Goal: Navigation & Orientation: Find specific page/section

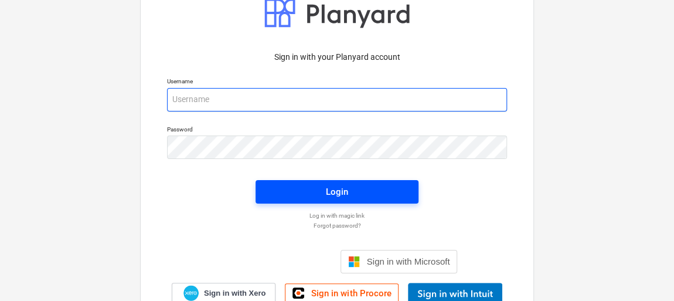
type input "[EMAIL_ADDRESS][DOMAIN_NAME]"
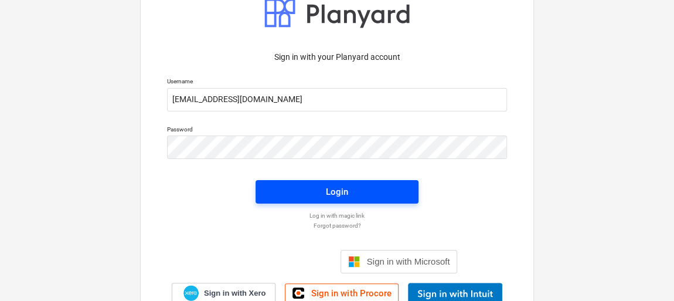
click at [342, 189] on div "Login" at bounding box center [337, 191] width 22 height 15
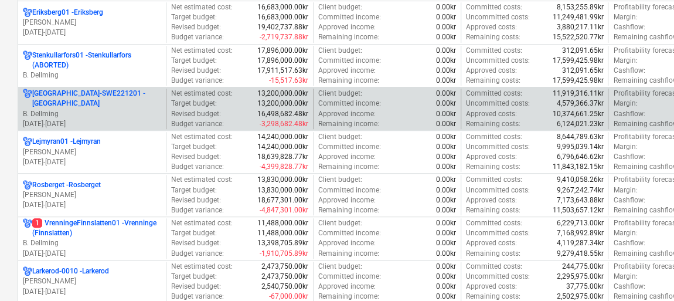
scroll to position [320, 0]
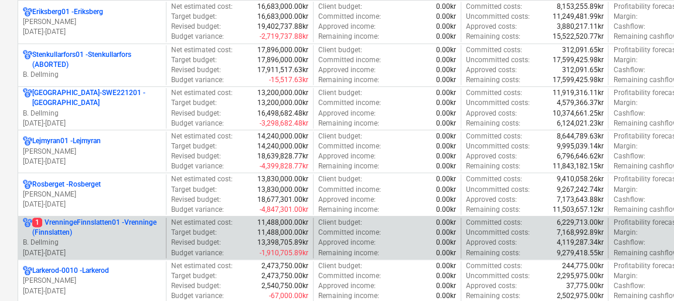
click at [86, 229] on p "1 VrenningeFinnslatten01 - Vrenninge (Finnslatten)" at bounding box center [96, 228] width 129 height 20
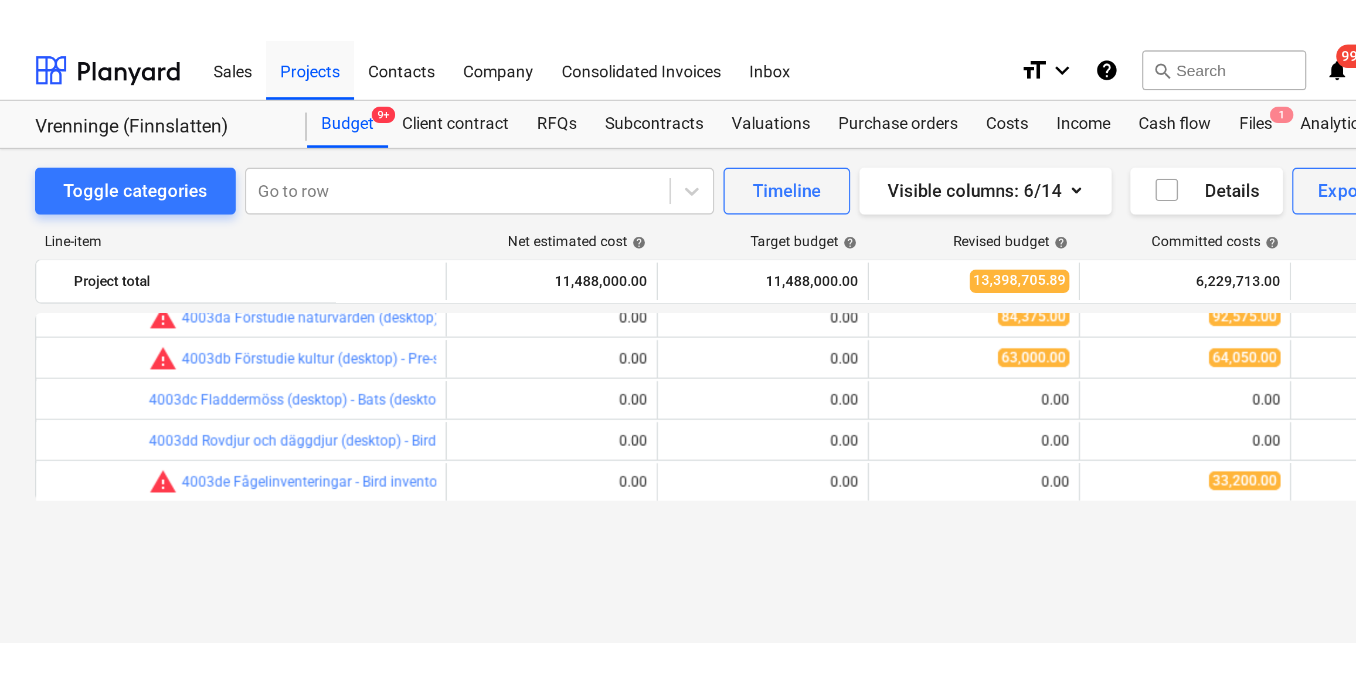
scroll to position [304, 0]
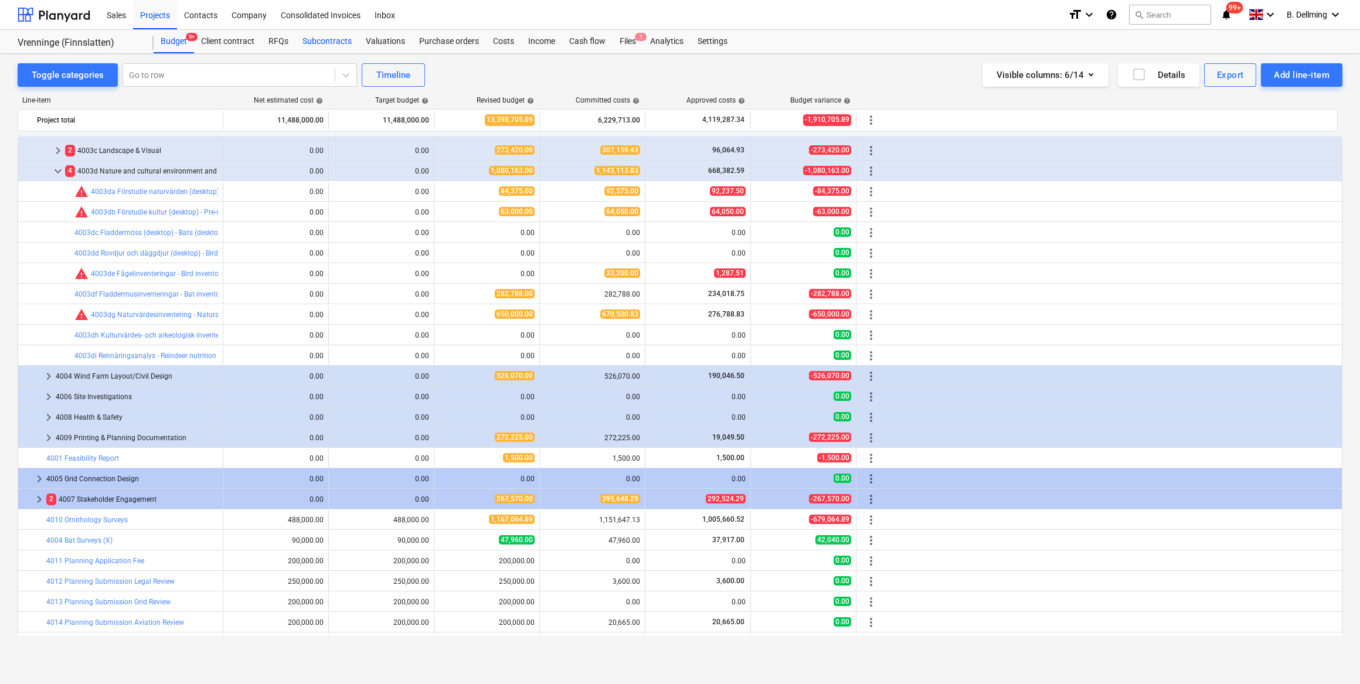
click at [315, 44] on div "Subcontracts" at bounding box center [326, 41] width 63 height 23
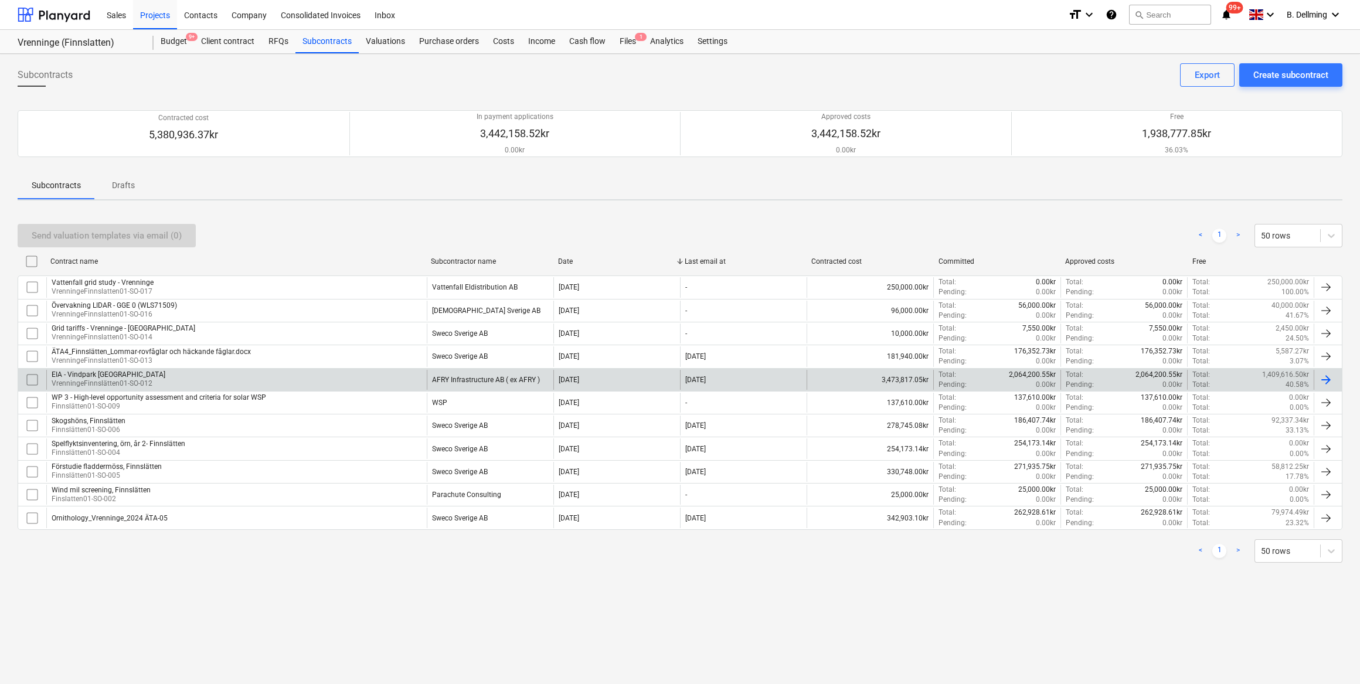
click at [76, 300] on div "EIA - Vindpark [GEOGRAPHIC_DATA]" at bounding box center [109, 375] width 114 height 8
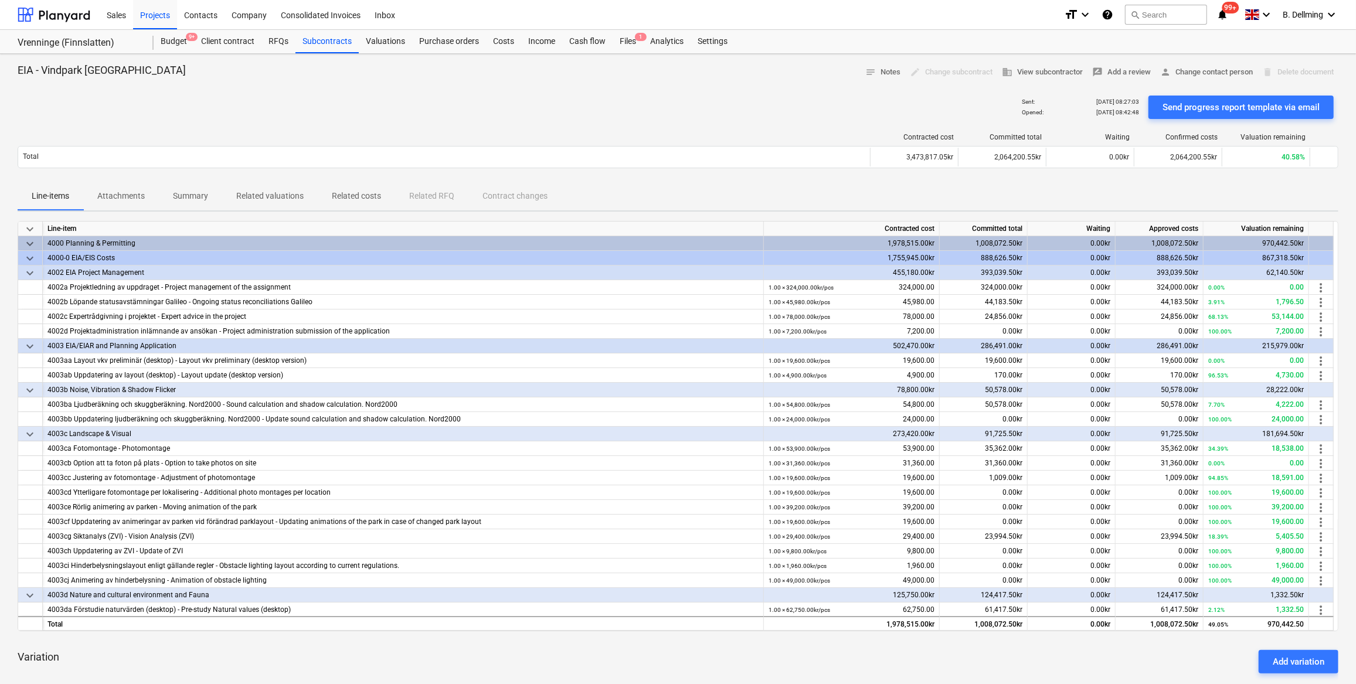
drag, startPoint x: 1006, startPoint y: 187, endPoint x: 766, endPoint y: 197, distance: 239.4
click at [677, 197] on div "Line-items Attachments Summary Related valuations Related costs Related RFQ Con…" at bounding box center [678, 196] width 1321 height 28
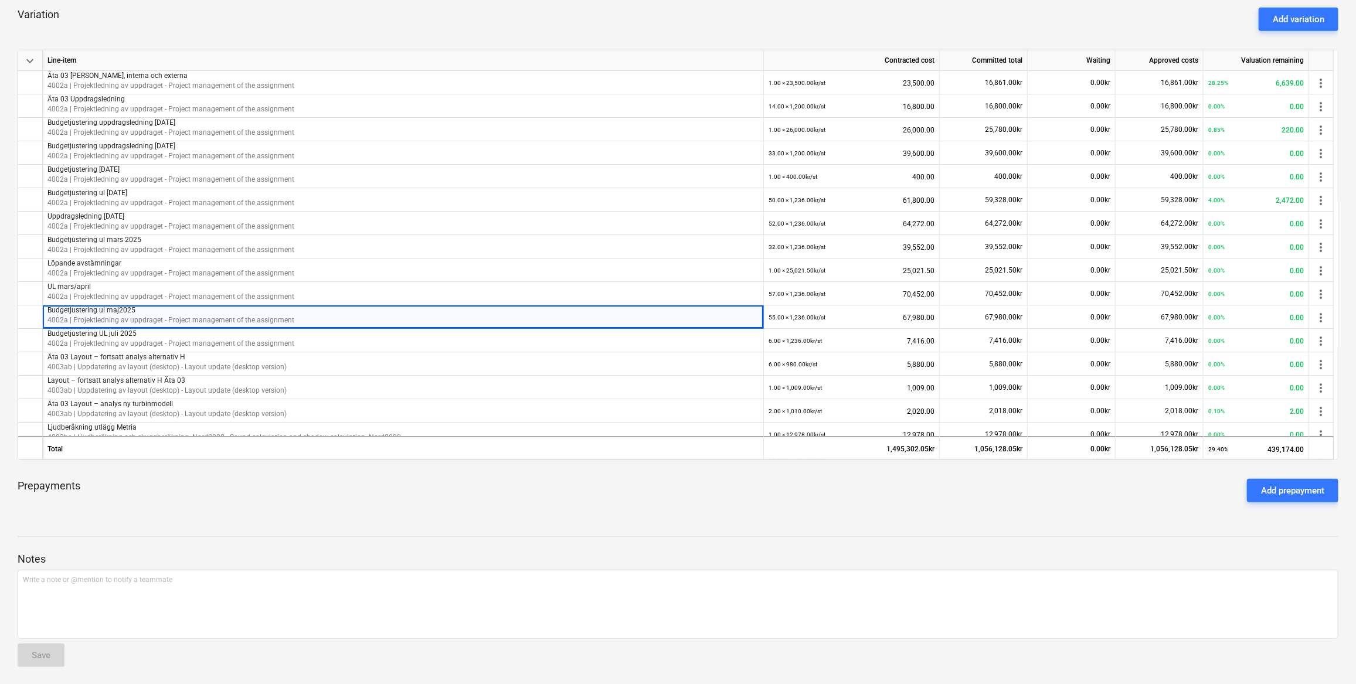
drag, startPoint x: 235, startPoint y: 321, endPoint x: 151, endPoint y: 490, distance: 188.5
click at [151, 300] on div "Prepayments Add prepayment" at bounding box center [678, 491] width 1321 height 42
click at [29, 59] on span "keyboard_arrow_down" at bounding box center [30, 61] width 14 height 14
click at [29, 59] on span "keyboard_arrow_right" at bounding box center [30, 61] width 14 height 14
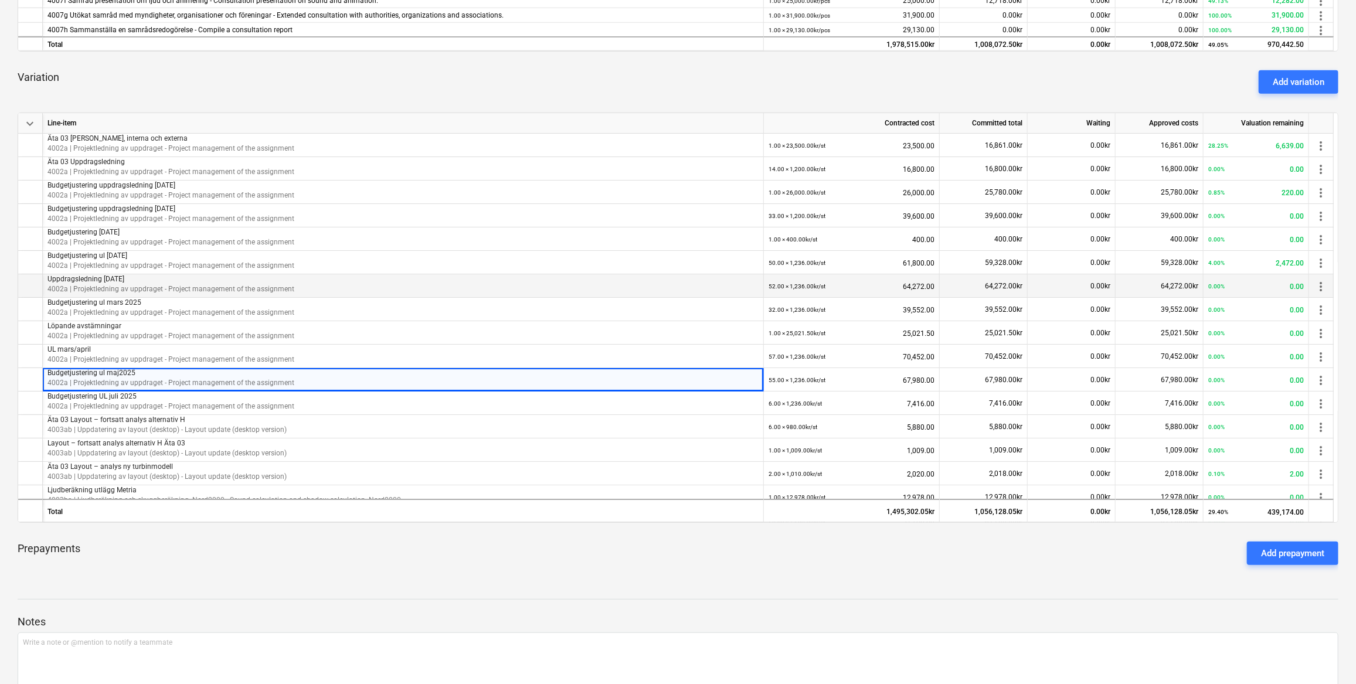
scroll to position [430, 0]
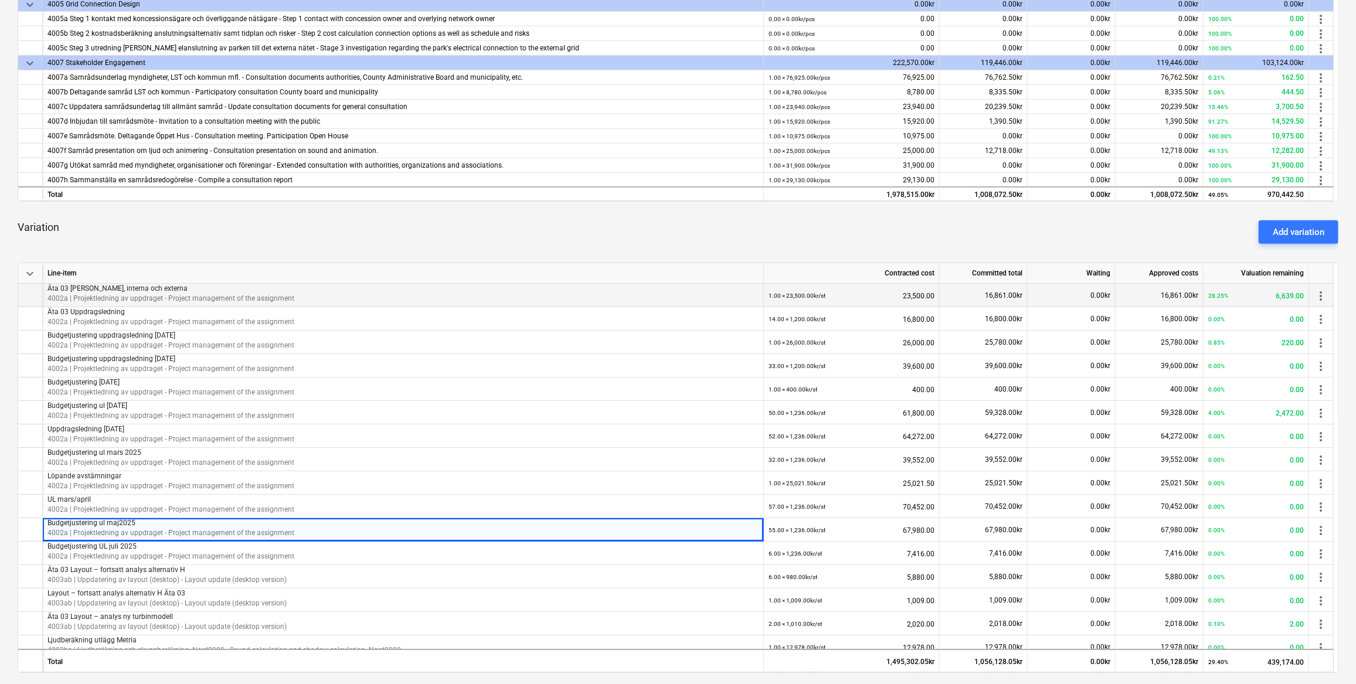
click at [677, 293] on span "more_vert" at bounding box center [1321, 296] width 14 height 14
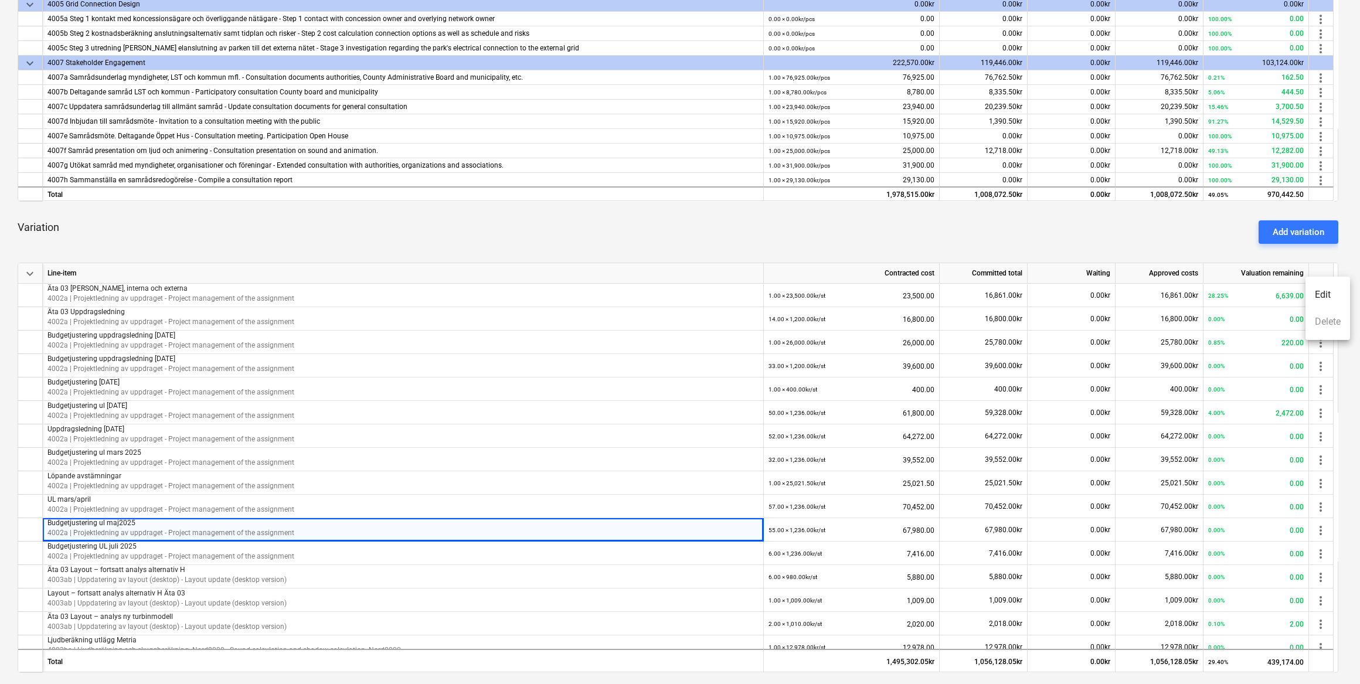
click at [677, 246] on div at bounding box center [680, 342] width 1360 height 684
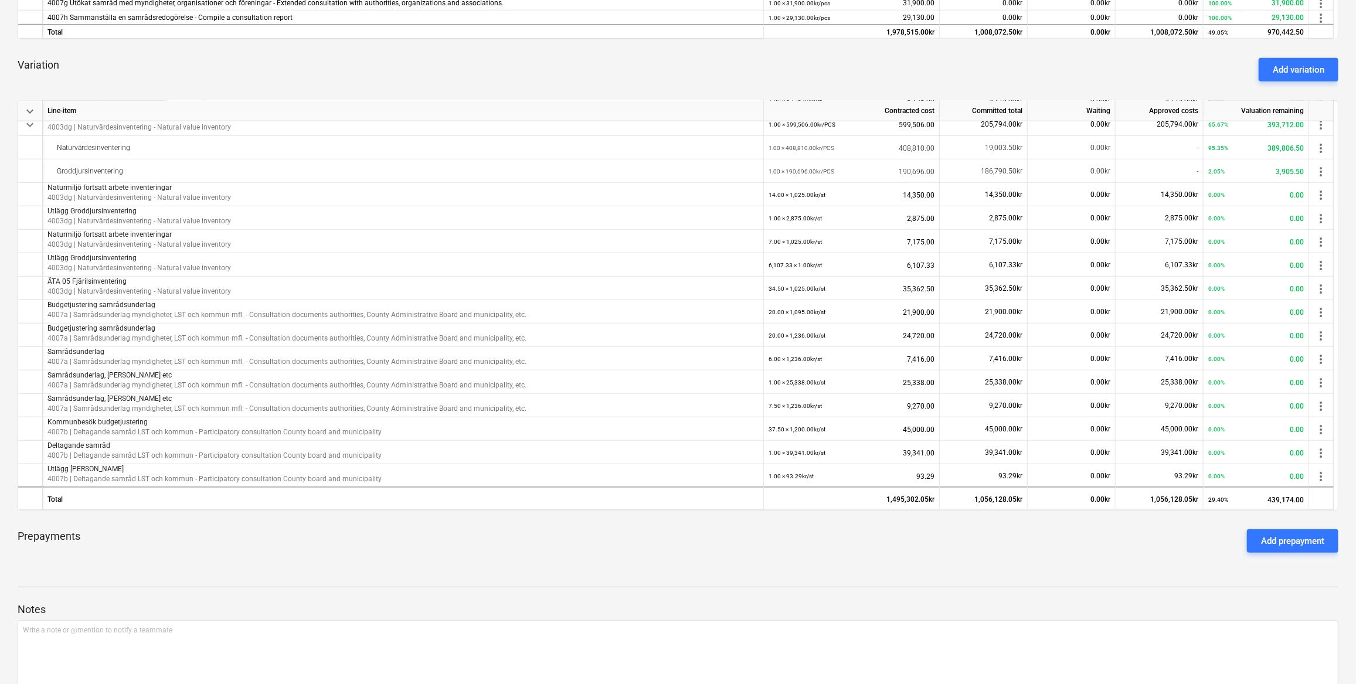
scroll to position [643, 0]
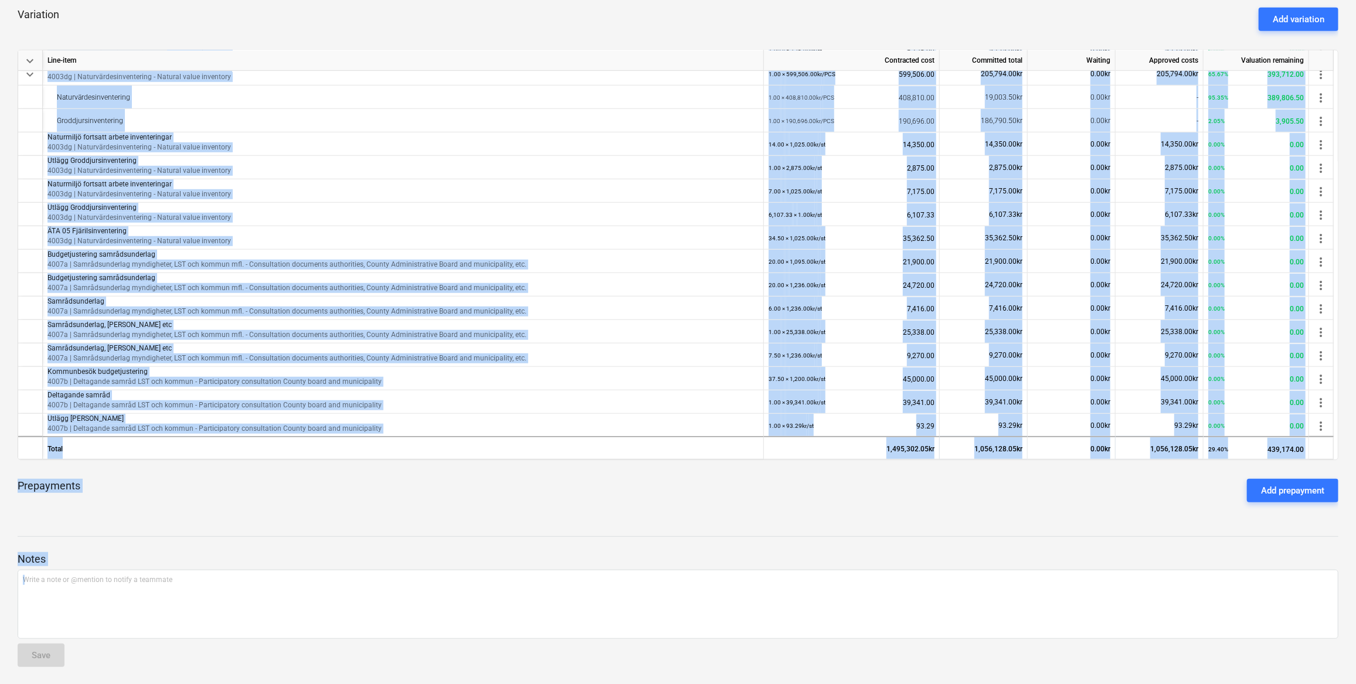
drag, startPoint x: 47, startPoint y: 288, endPoint x: 1206, endPoint y: 699, distance: 1229.1
copy div "Loremipsumdolor si ame5817 8109c | Adipiscingelit se doeiusmod - Tempori utlabo…"
click at [509, 194] on p "4003dg | Naturvärdesinventering - Natural value inventory" at bounding box center [402, 194] width 711 height 10
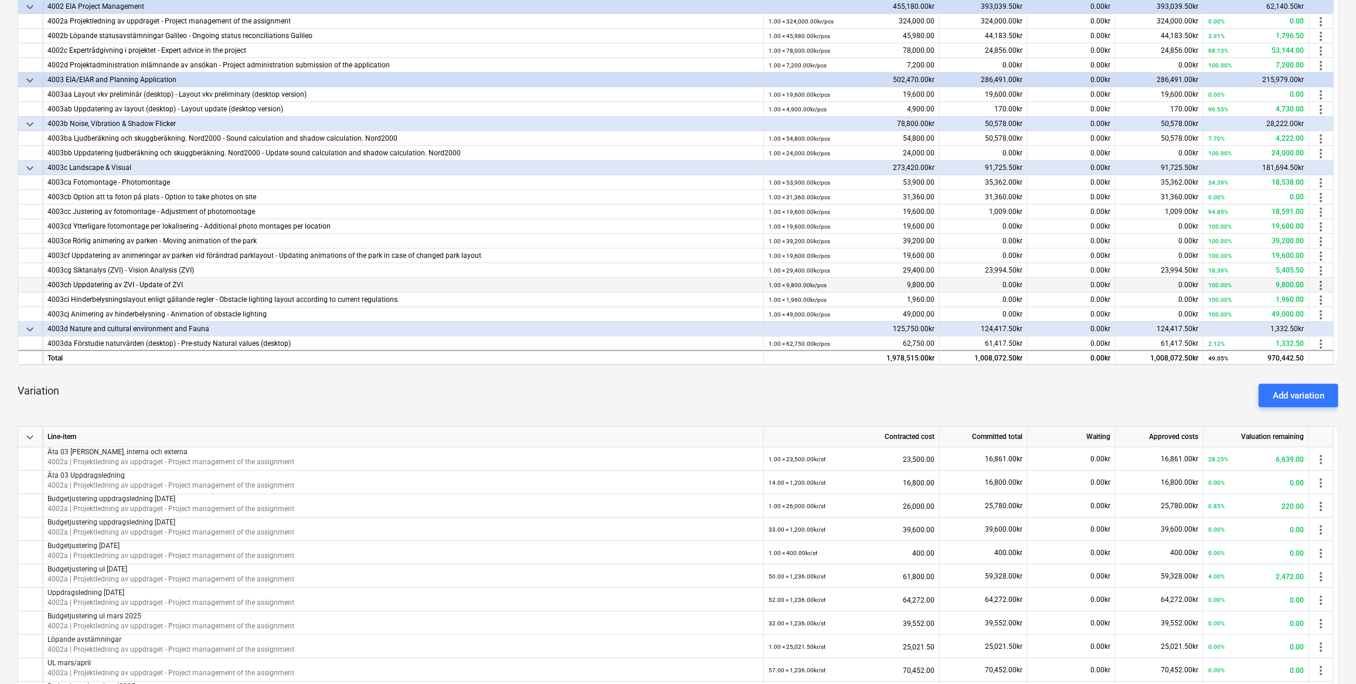
scroll to position [0, 0]
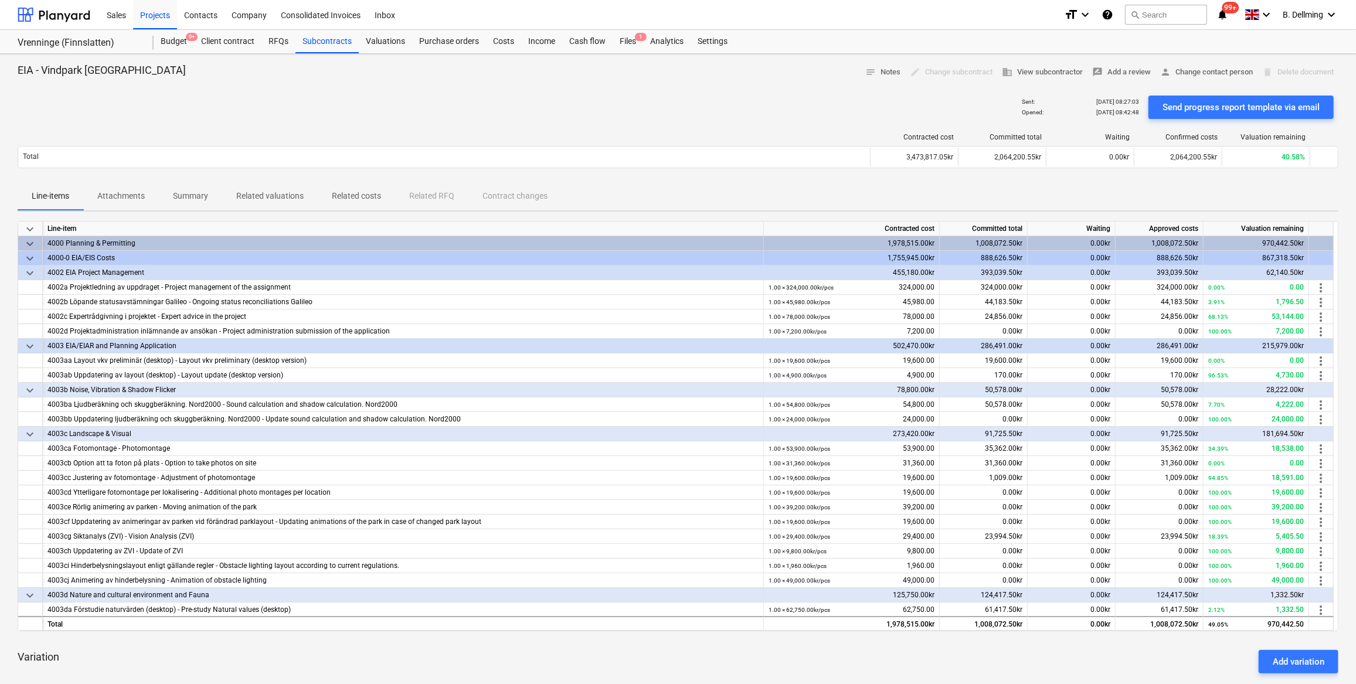
click at [180, 196] on p "Summary" at bounding box center [190, 196] width 35 height 12
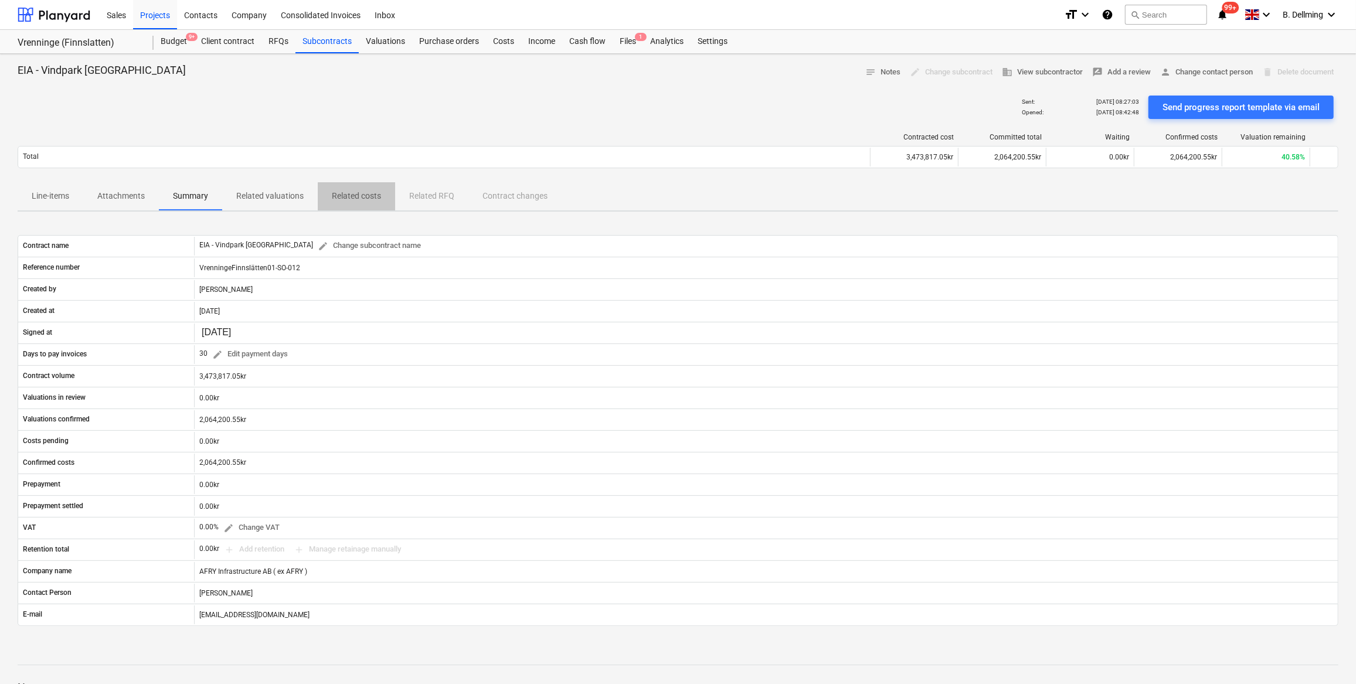
click at [356, 195] on p "Related costs" at bounding box center [356, 196] width 49 height 12
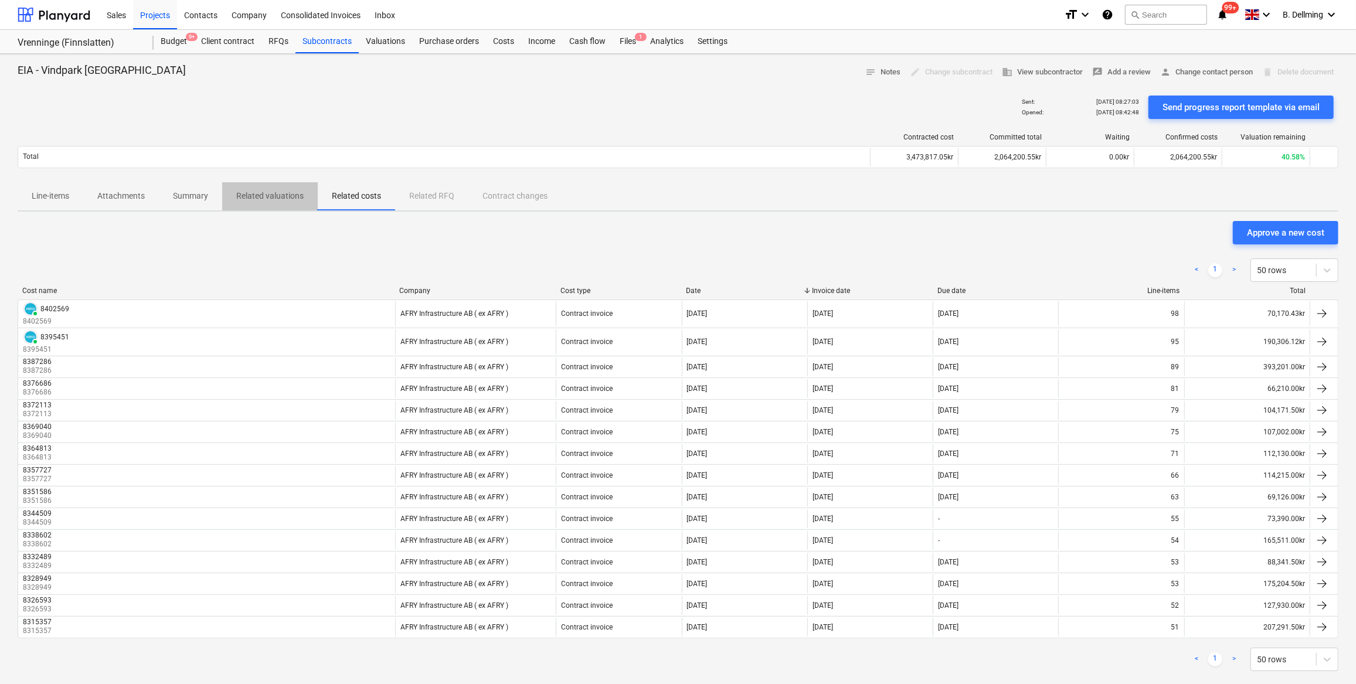
click at [279, 190] on p "Related valuations" at bounding box center [269, 196] width 67 height 12
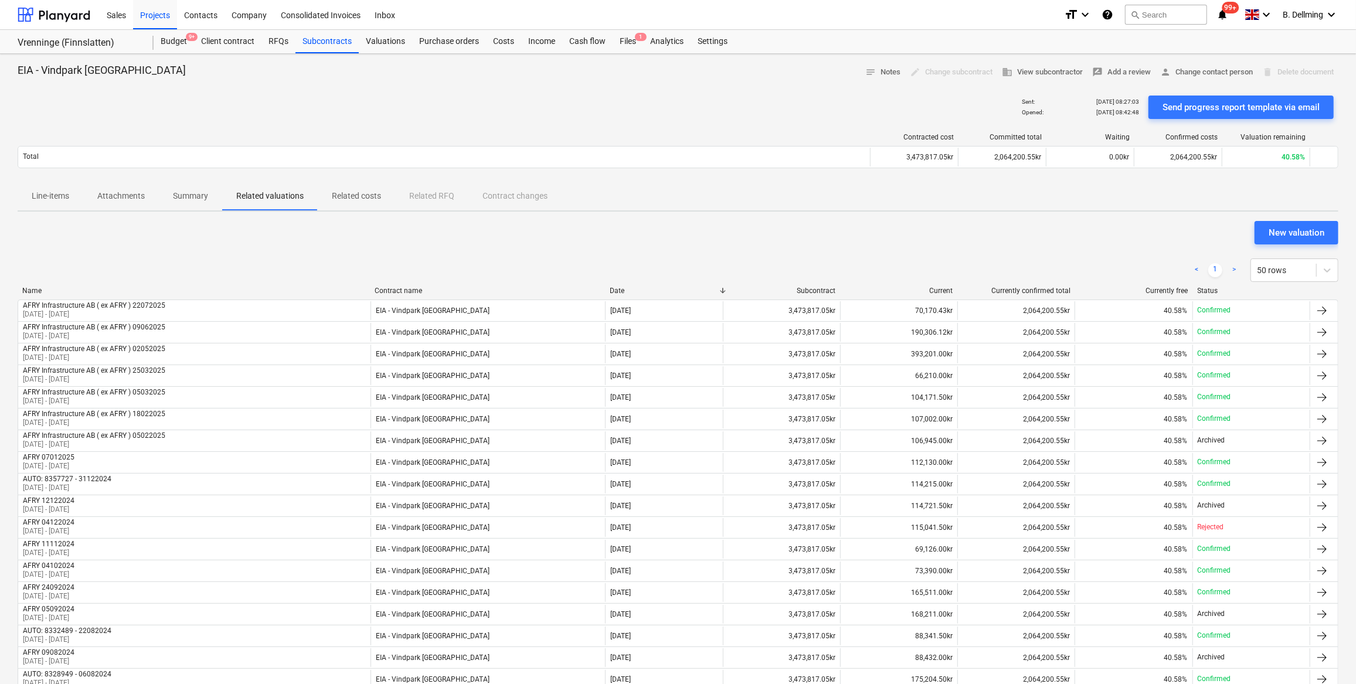
click at [427, 193] on div "Line-items Attachments Summary Related valuations Related costs Related RFQ Con…" at bounding box center [678, 196] width 1321 height 28
click at [498, 193] on div "Line-items Attachments Summary Related valuations Related costs Related RFQ Con…" at bounding box center [678, 196] width 1321 height 28
click at [53, 196] on p "Line-items" at bounding box center [51, 196] width 38 height 12
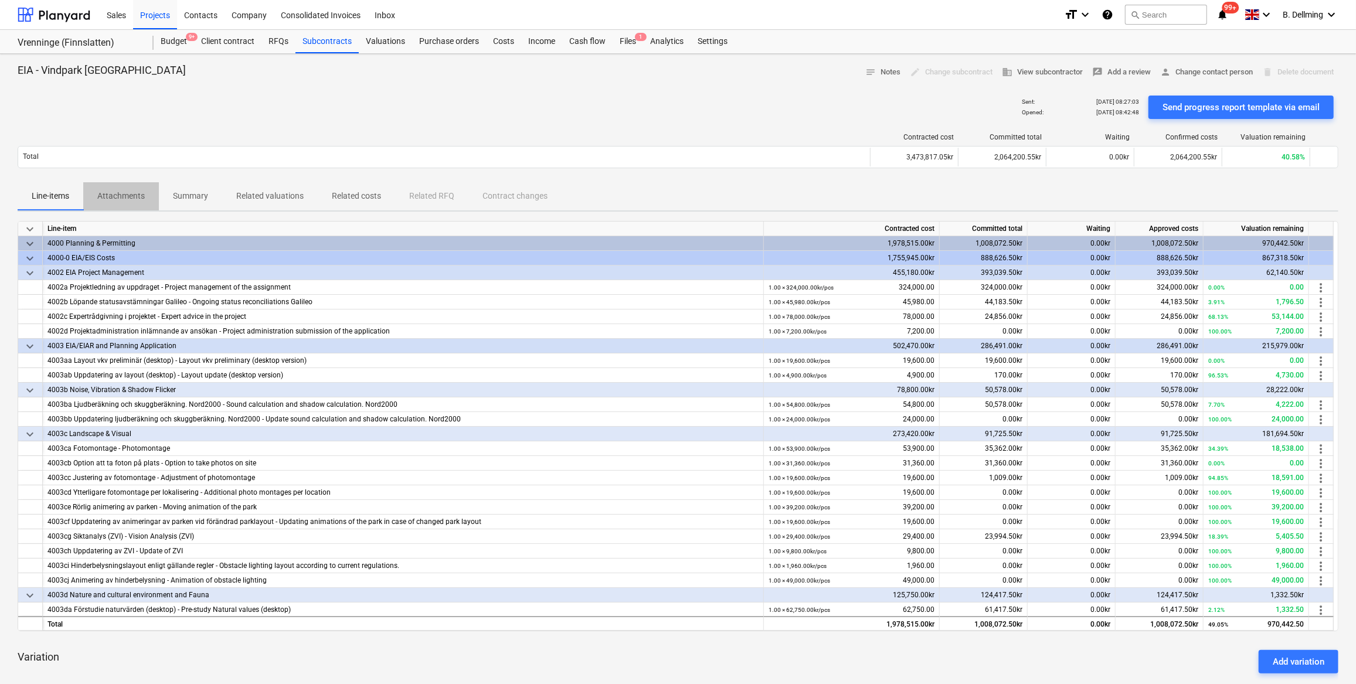
click at [121, 195] on p "Attachments" at bounding box center [120, 196] width 47 height 12
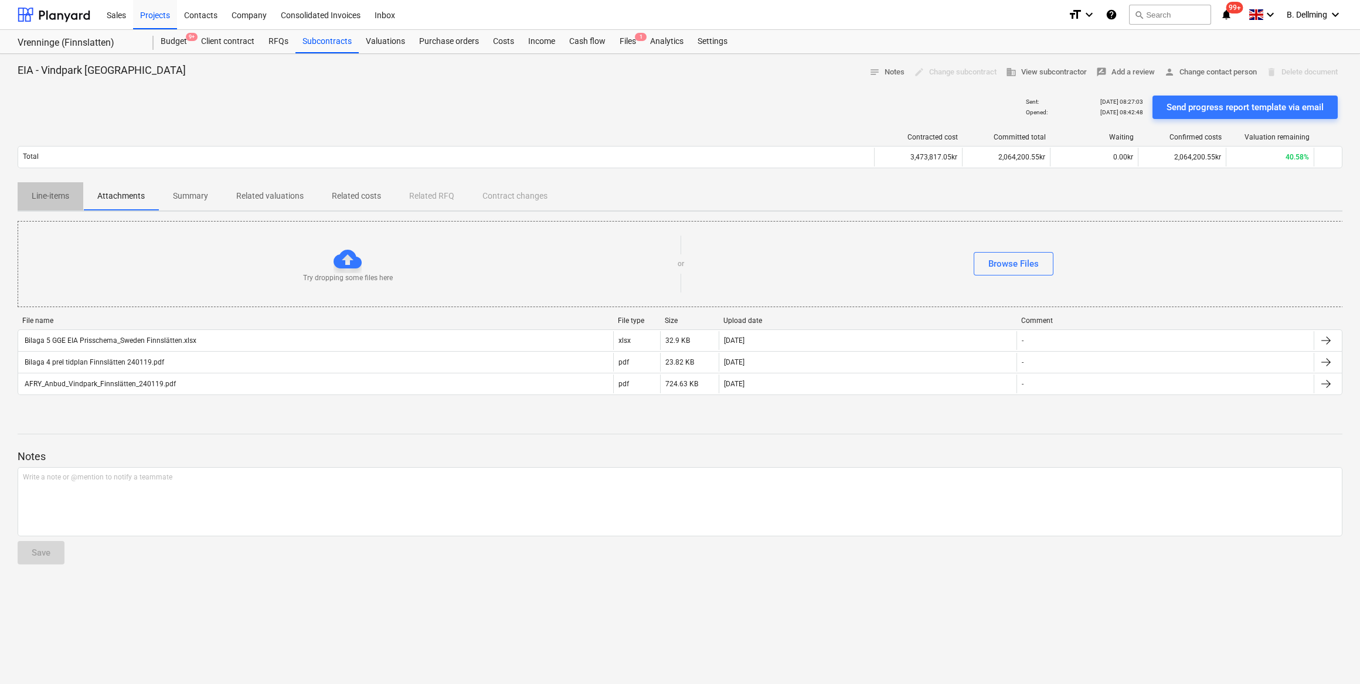
click at [60, 191] on p "Line-items" at bounding box center [51, 196] width 38 height 12
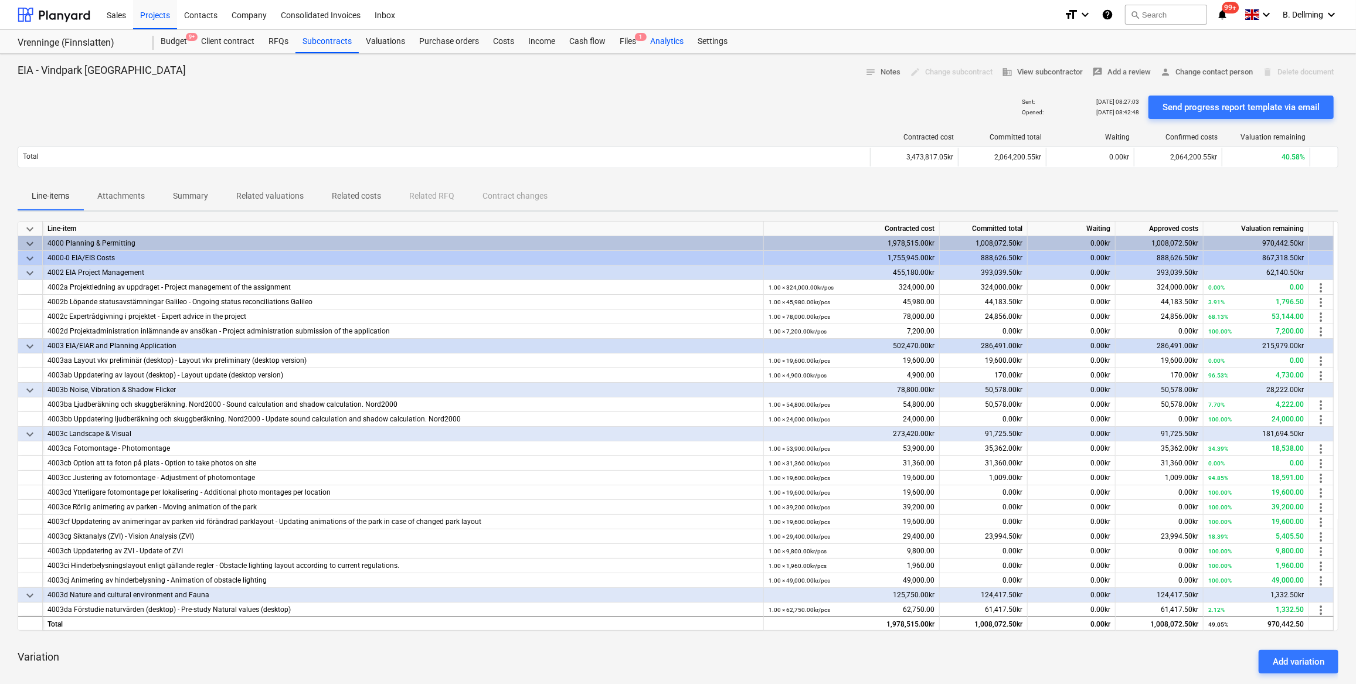
click at [658, 41] on div "Analytics" at bounding box center [666, 41] width 47 height 23
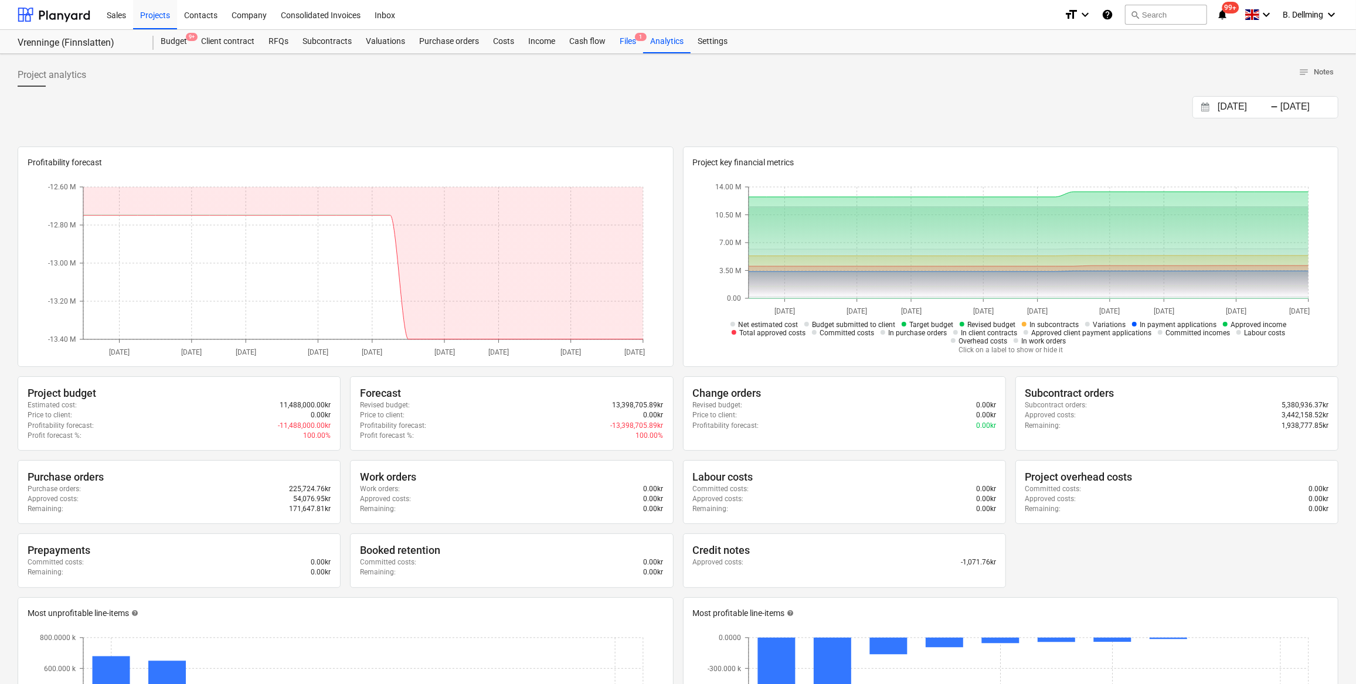
click at [630, 41] on div "Files 1" at bounding box center [628, 41] width 30 height 23
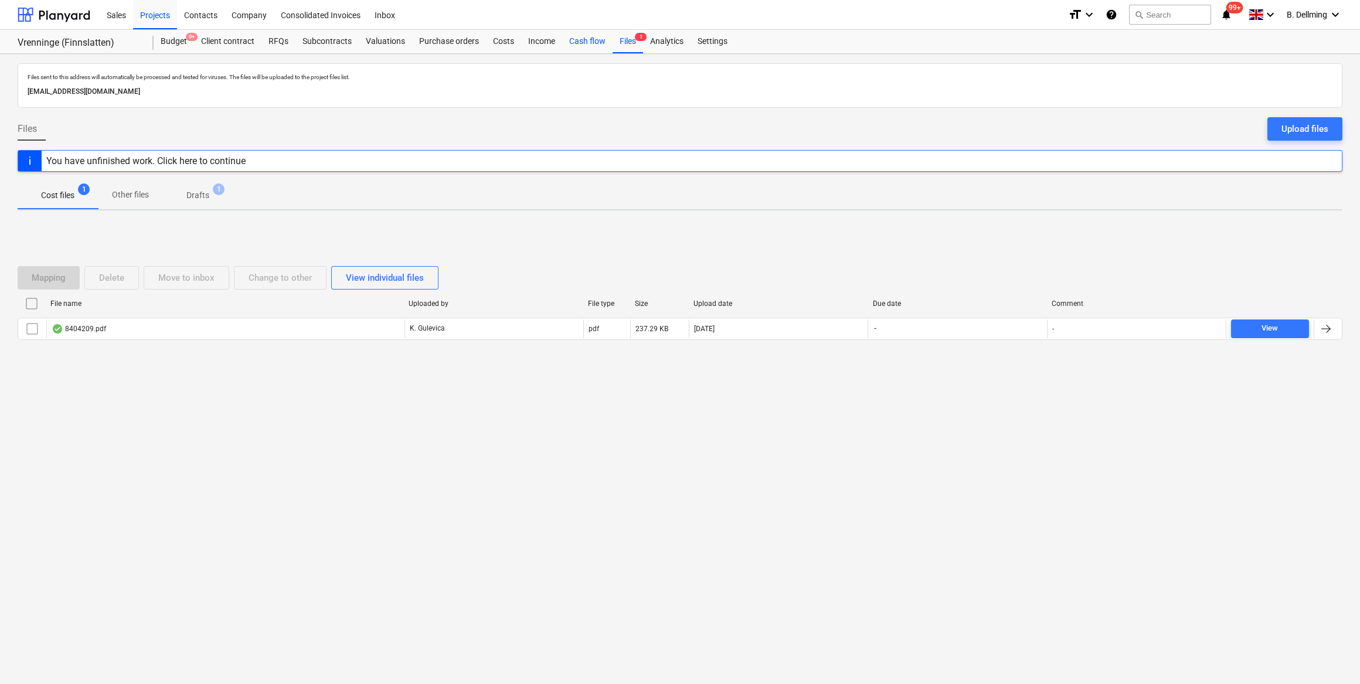
click at [586, 43] on div "Cash flow" at bounding box center [587, 41] width 50 height 23
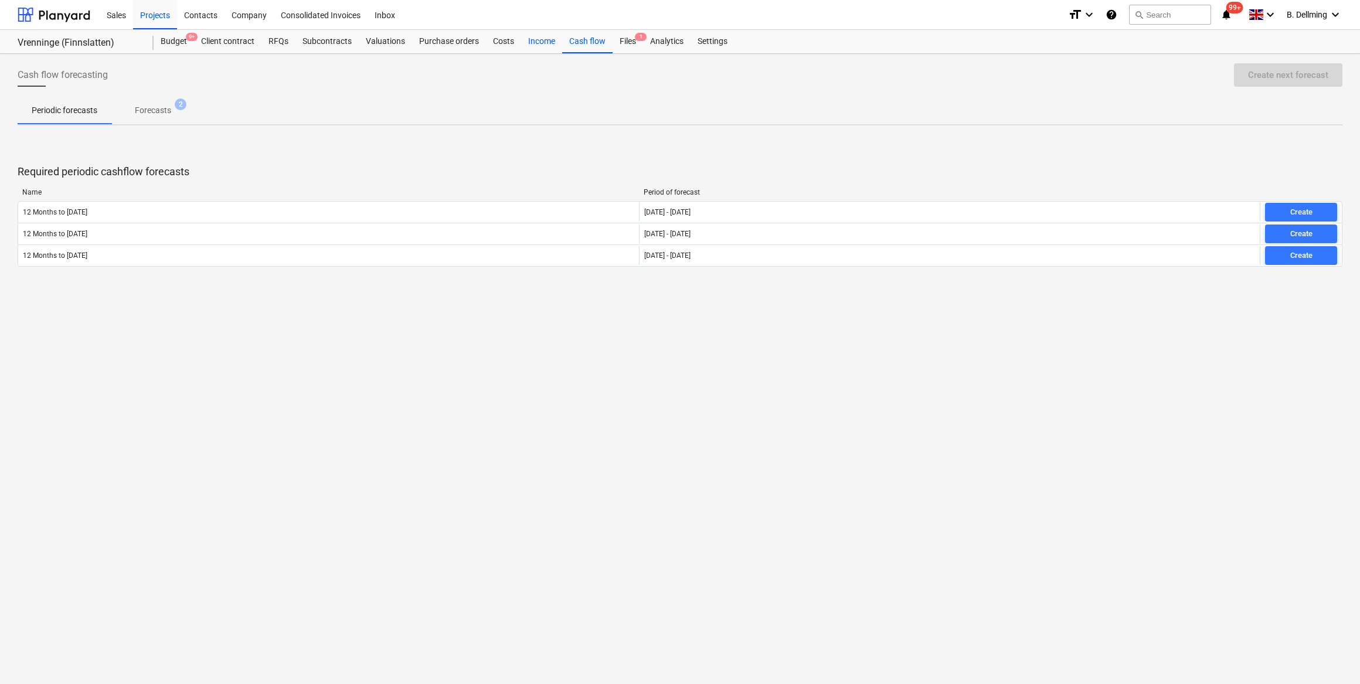
click at [542, 42] on div "Income" at bounding box center [541, 41] width 41 height 23
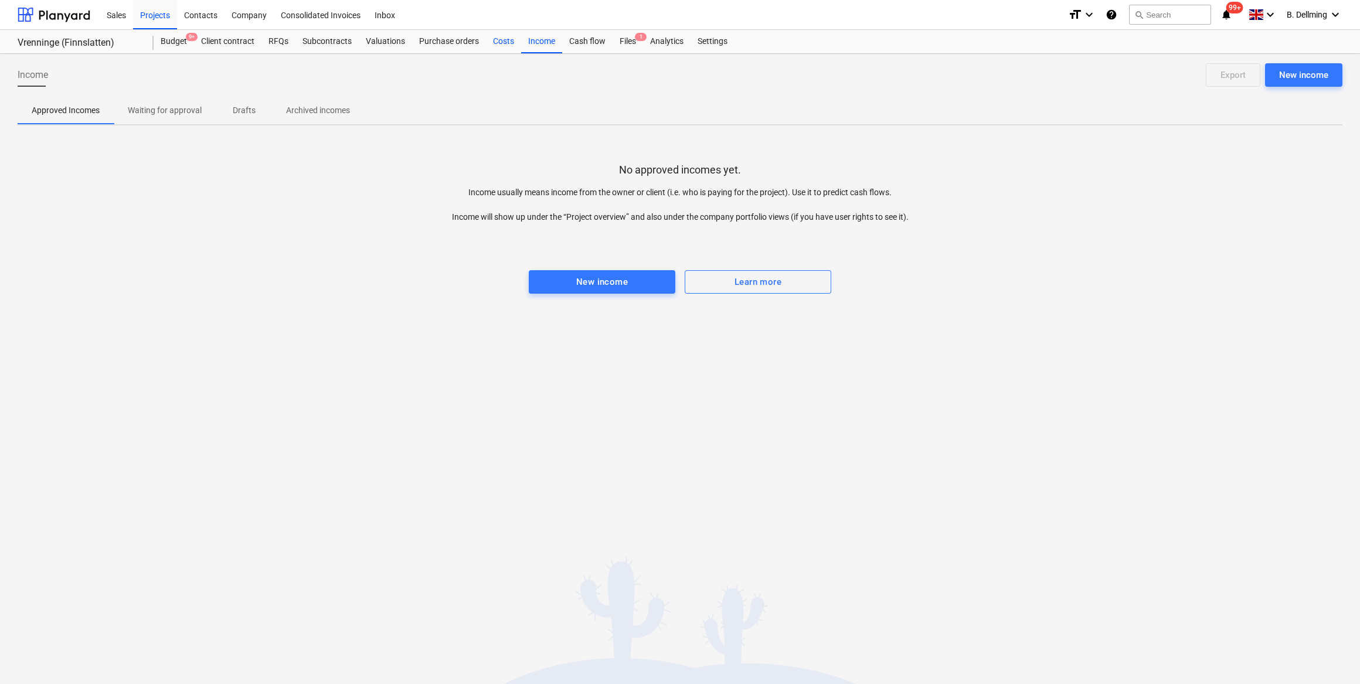
click at [507, 42] on div "Costs" at bounding box center [503, 41] width 35 height 23
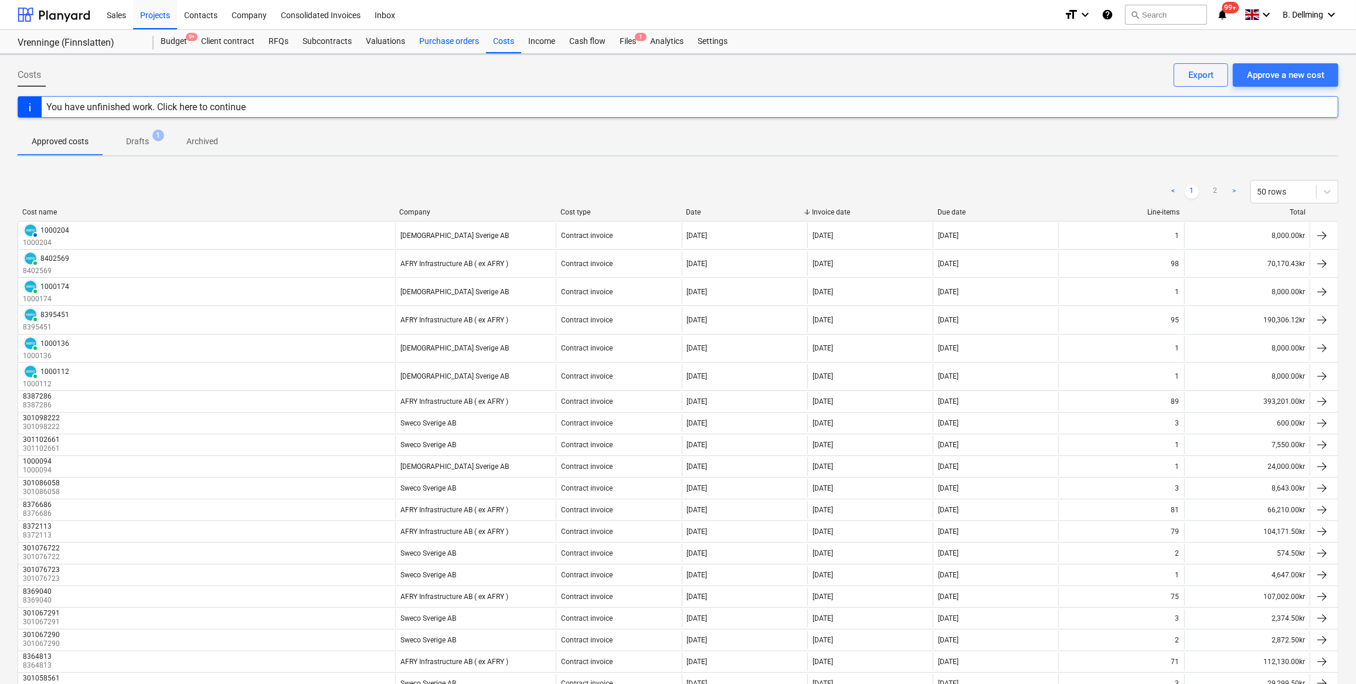
click at [436, 42] on div "Purchase orders" at bounding box center [449, 41] width 74 height 23
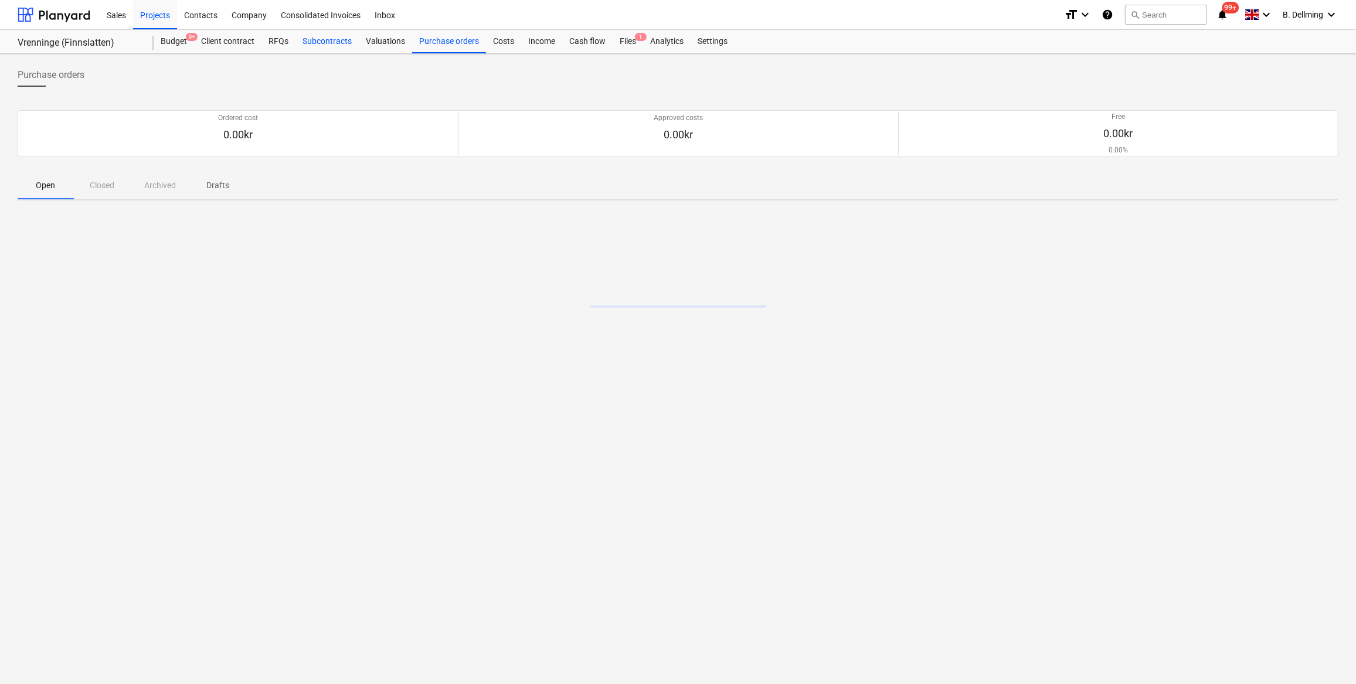
drag, startPoint x: 385, startPoint y: 42, endPoint x: 312, endPoint y: 40, distance: 72.1
click at [385, 42] on div "Valuations" at bounding box center [385, 41] width 53 height 23
click at [312, 40] on div "Subcontracts" at bounding box center [326, 41] width 63 height 23
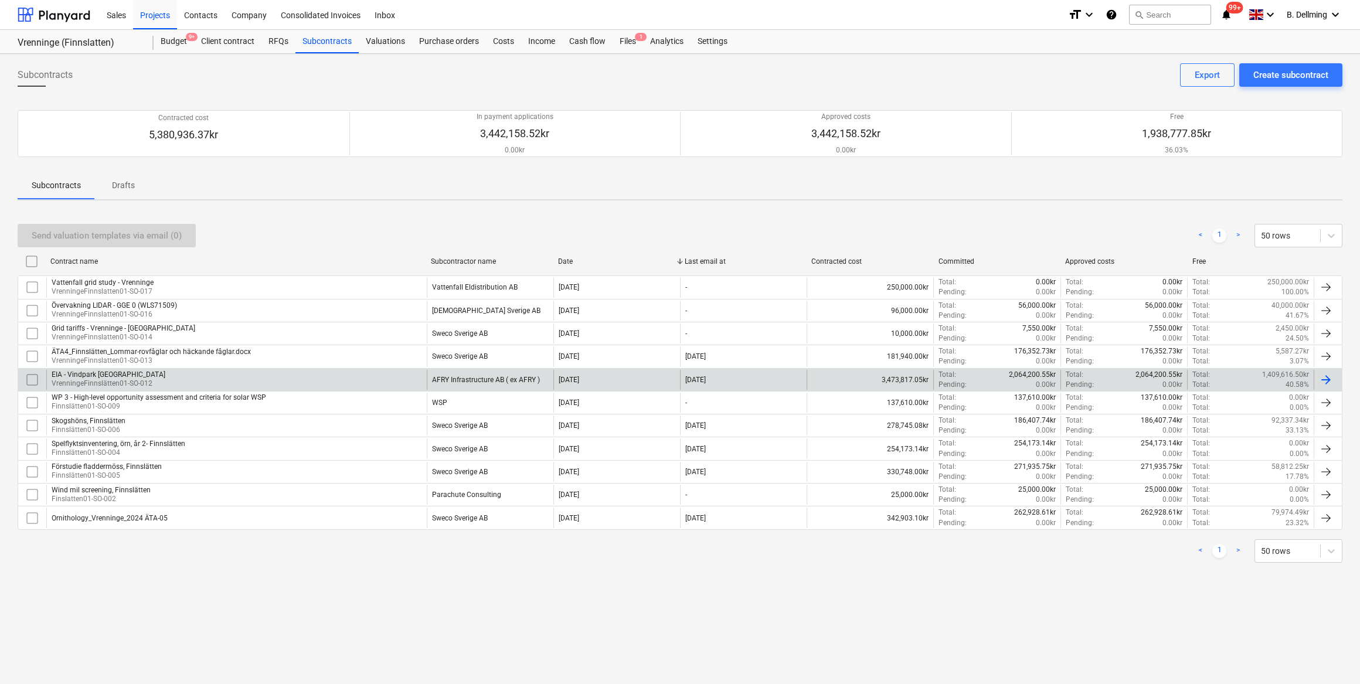
click at [91, 300] on div "EIA - Vindpark [GEOGRAPHIC_DATA]" at bounding box center [109, 375] width 114 height 8
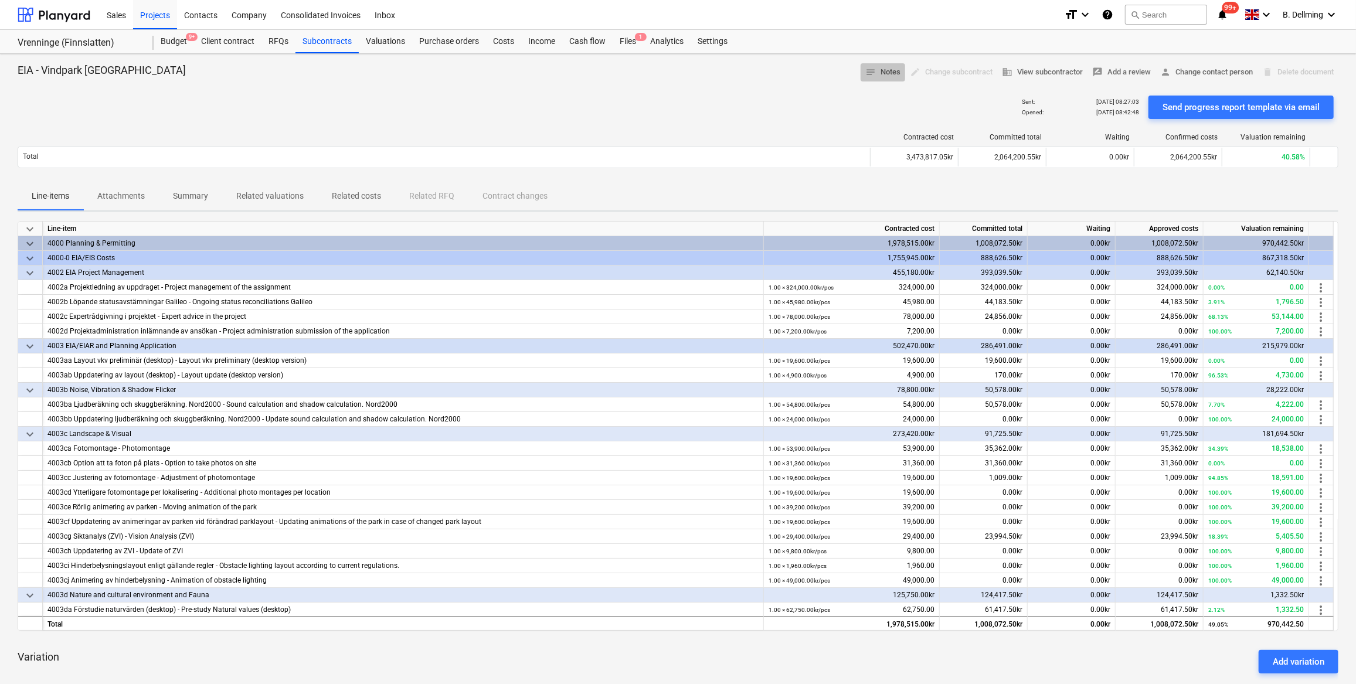
click at [677, 72] on span "notes Notes" at bounding box center [882, 72] width 35 height 13
click at [677, 127] on div "Contracted cost Committed total Waiting Confirmed costs Valuation remaining Tot…" at bounding box center [678, 153] width 1321 height 59
click at [677, 188] on div "Line-items Attachments Summary Related valuations Related costs Related RFQ Con…" at bounding box center [678, 196] width 1321 height 28
click at [677, 195] on div "Line-items Attachments Summary Related valuations Related costs Related RFQ Con…" at bounding box center [678, 196] width 1321 height 28
click at [677, 185] on div "Line-items Attachments Summary Related valuations Related costs Related RFQ Con…" at bounding box center [678, 196] width 1321 height 28
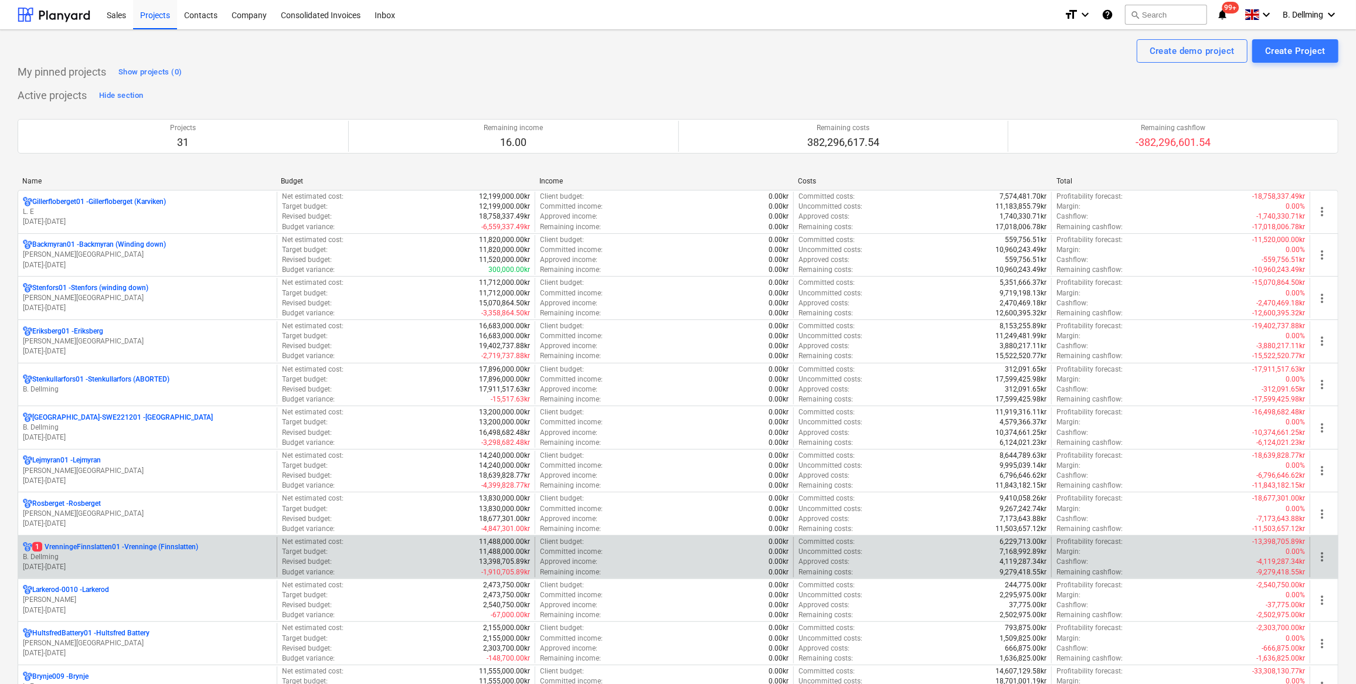
click at [93, 562] on p "01.04.2023 - 31.03.2027" at bounding box center [147, 567] width 249 height 10
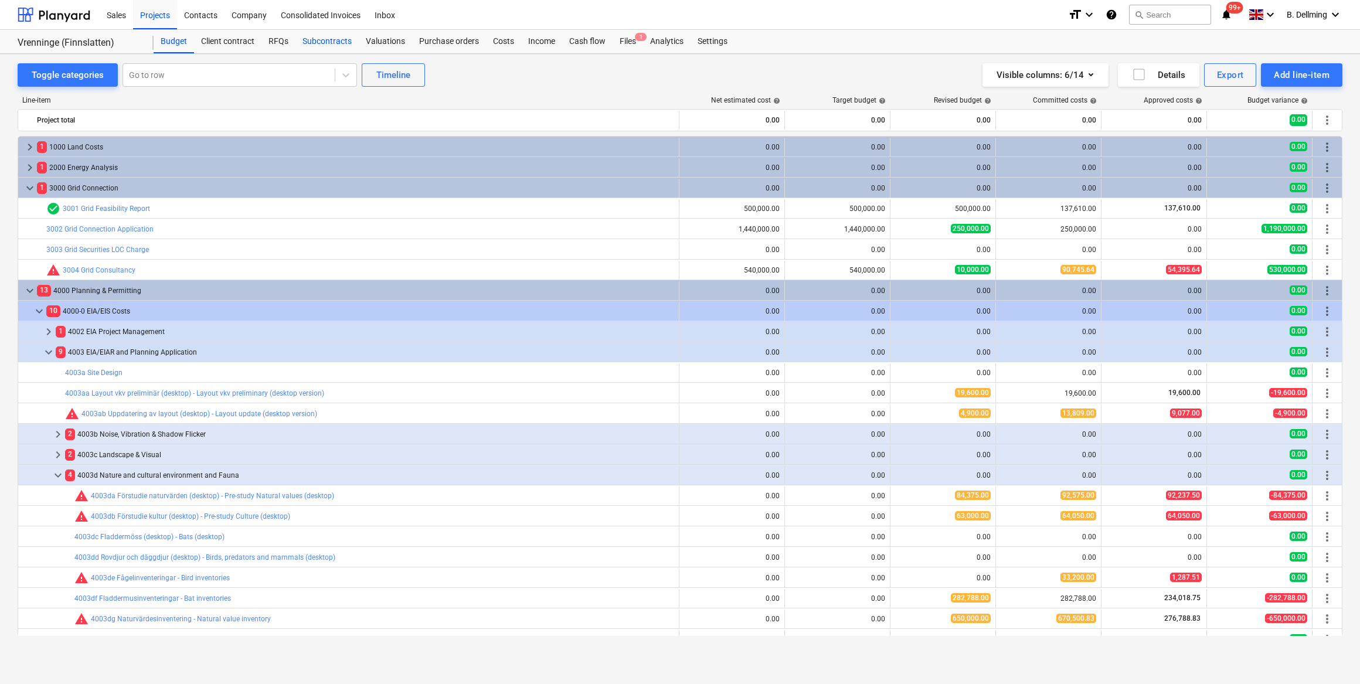
click at [324, 42] on div "Subcontracts" at bounding box center [326, 41] width 63 height 23
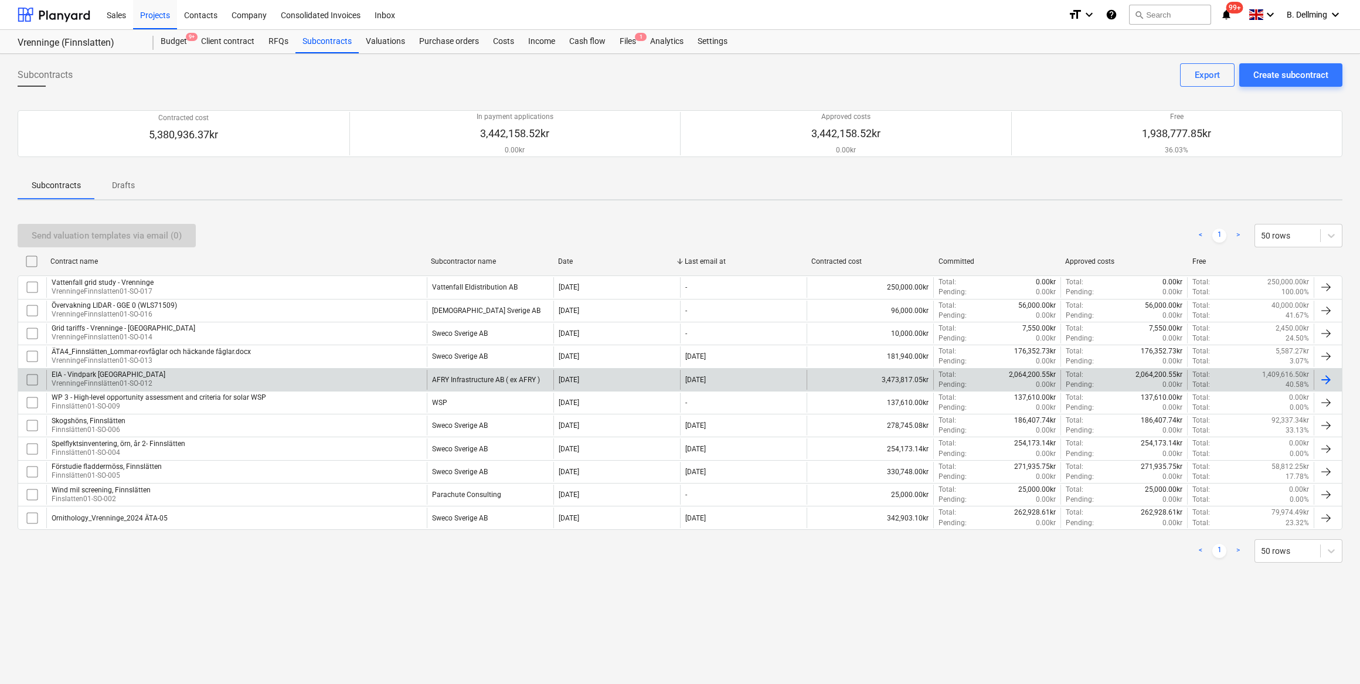
click at [84, 373] on div "EIA - Vindpark [GEOGRAPHIC_DATA]" at bounding box center [109, 375] width 114 height 8
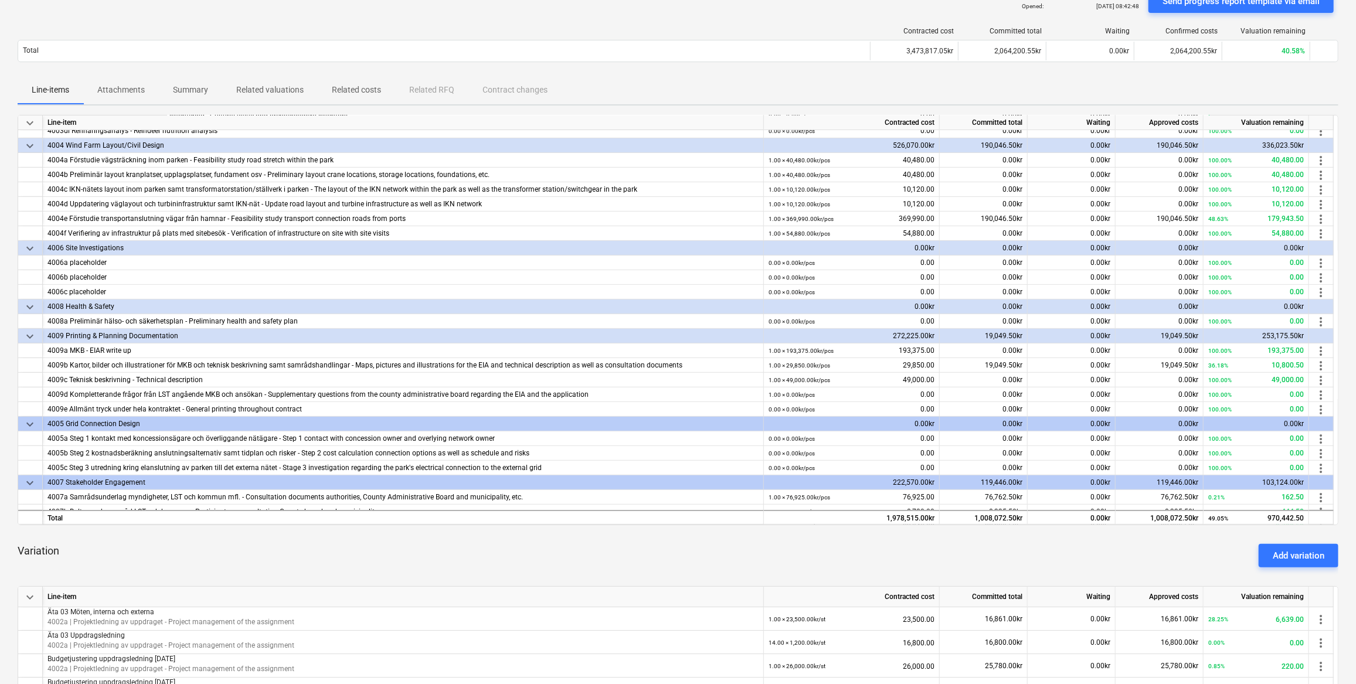
scroll to position [451, 0]
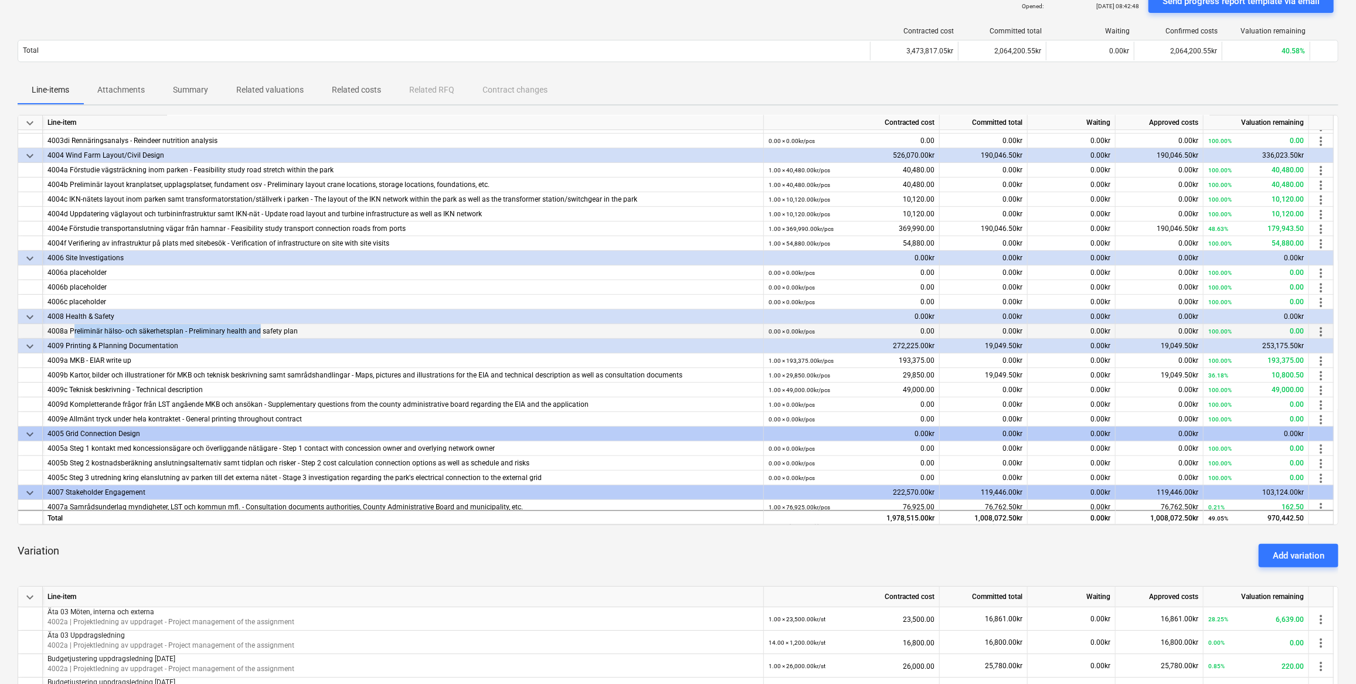
drag, startPoint x: 73, startPoint y: 326, endPoint x: 256, endPoint y: 331, distance: 183.0
click at [256, 331] on div "4008a Preliminär hälso- och säkerhetsplan - Preliminary health and safety plan" at bounding box center [402, 331] width 711 height 15
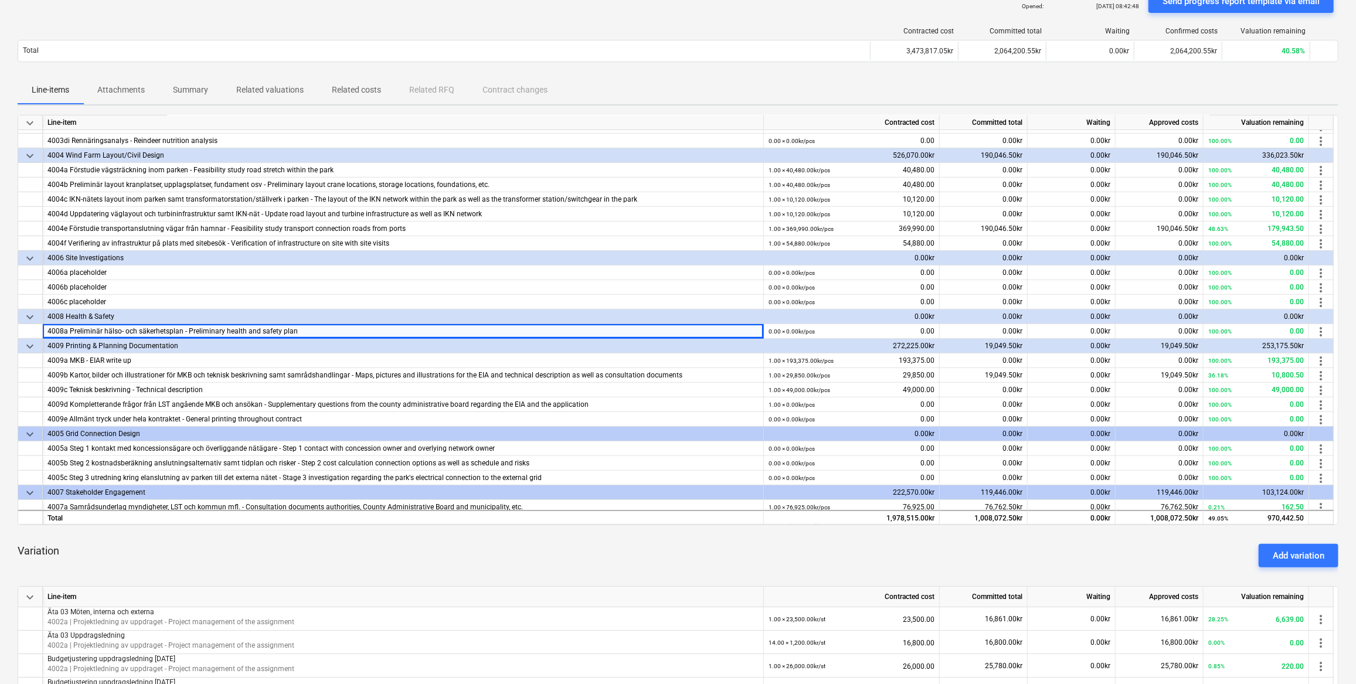
drag, startPoint x: 256, startPoint y: 331, endPoint x: 254, endPoint y: 342, distance: 11.9
click at [254, 342] on div "4009 Printing & Planning Documentation" at bounding box center [402, 346] width 711 height 15
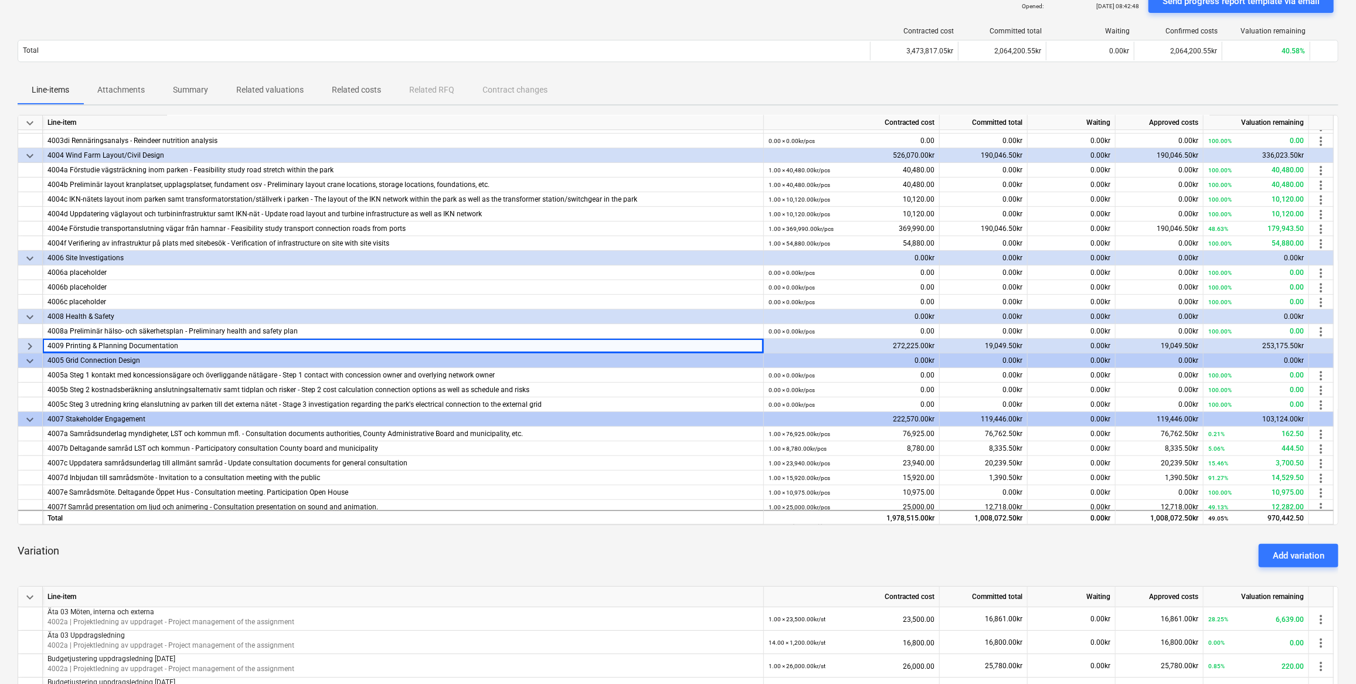
click at [254, 342] on div "4009 Printing & Planning Documentation" at bounding box center [402, 346] width 711 height 15
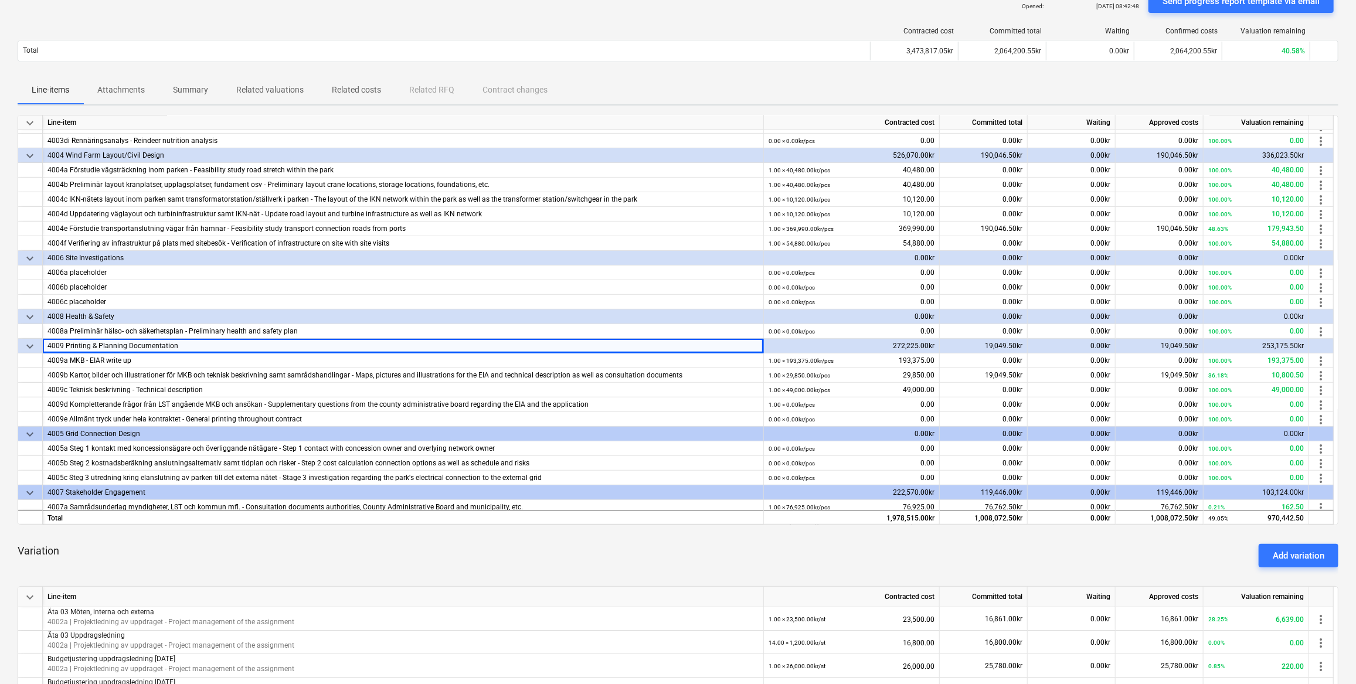
click at [402, 541] on div "Variation Add variation" at bounding box center [678, 556] width 1321 height 42
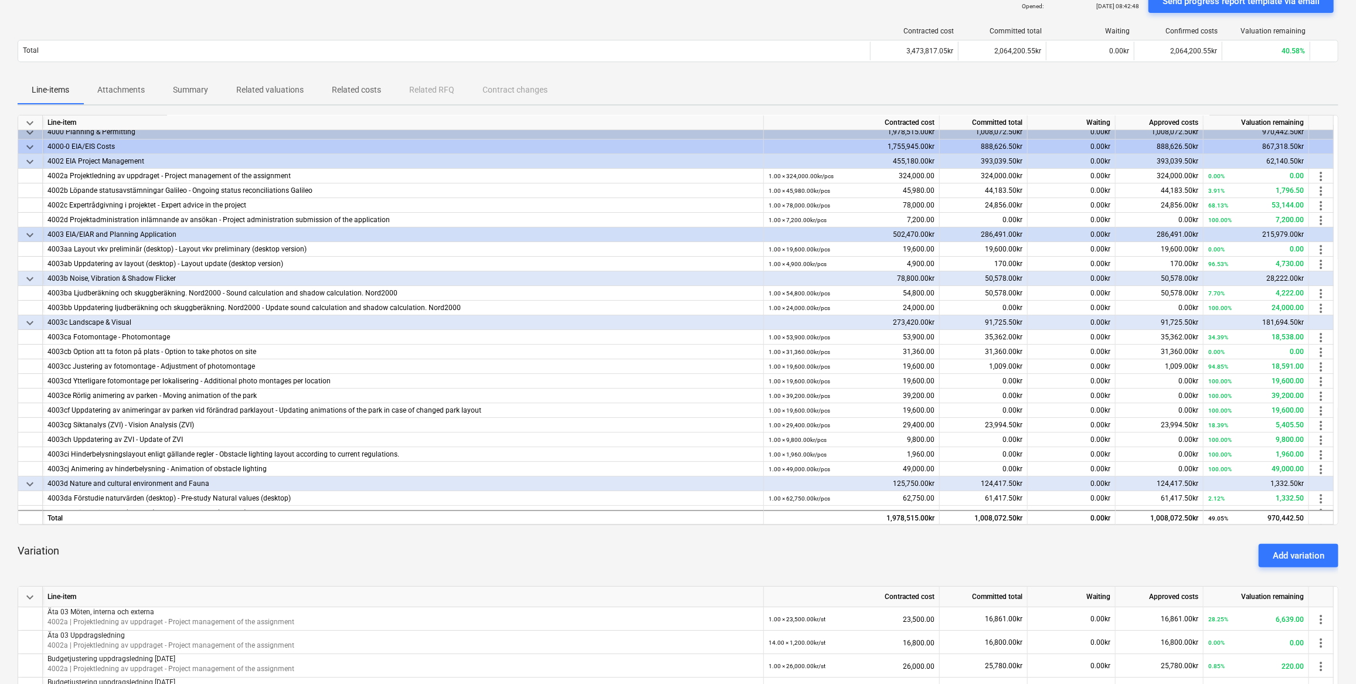
scroll to position [0, 0]
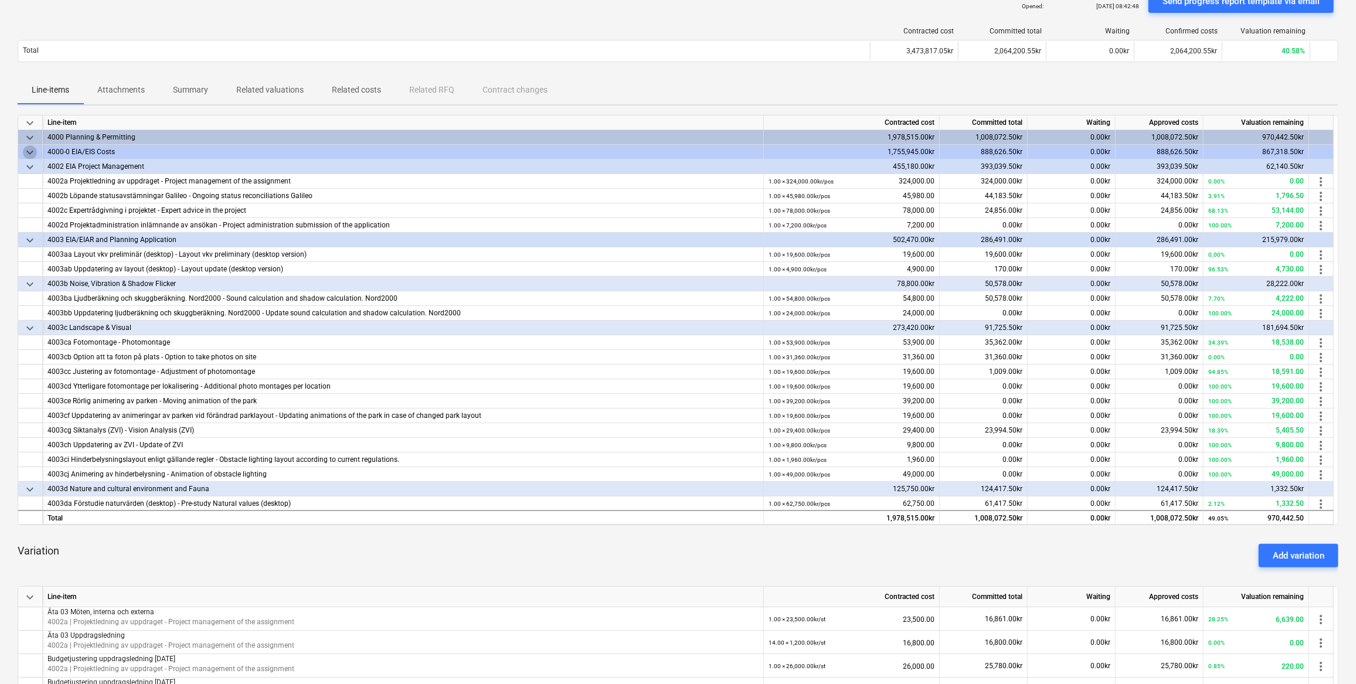
click at [26, 150] on span "keyboard_arrow_down" at bounding box center [30, 152] width 14 height 14
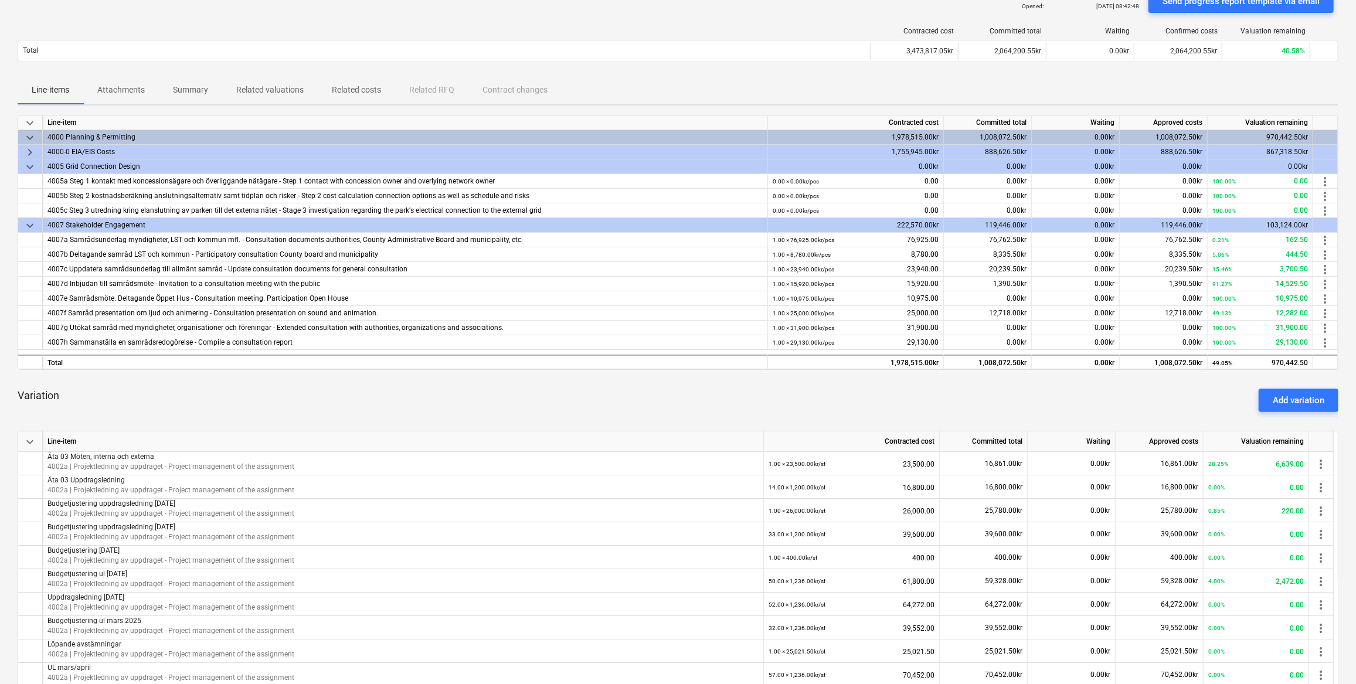
click at [26, 150] on span "keyboard_arrow_right" at bounding box center [30, 152] width 14 height 14
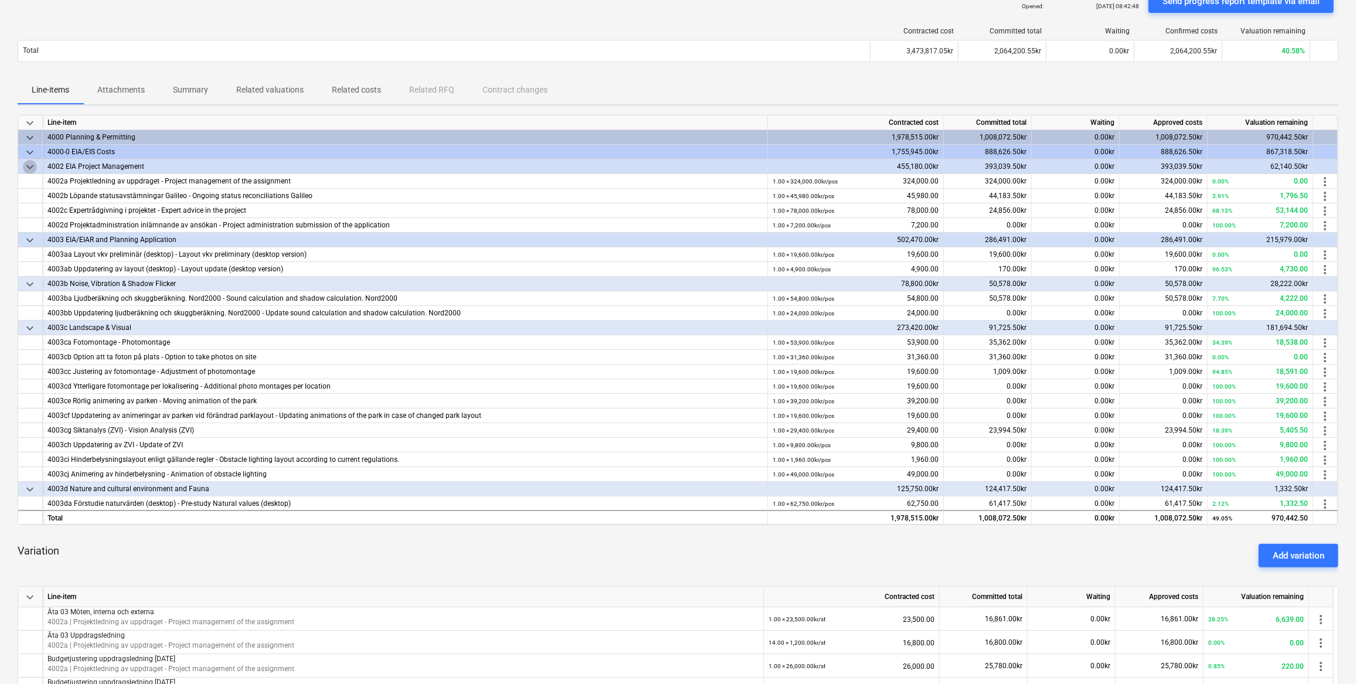
click at [29, 165] on span "keyboard_arrow_down" at bounding box center [30, 167] width 14 height 14
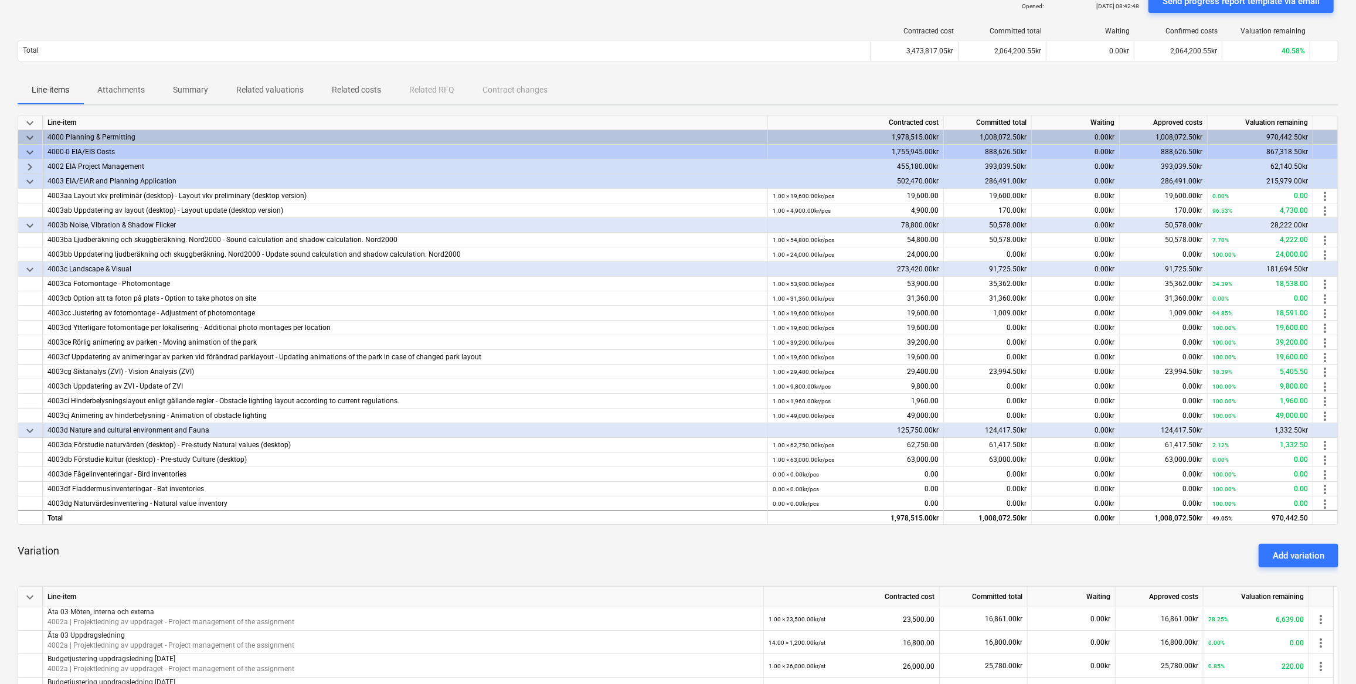
click at [29, 165] on span "keyboard_arrow_right" at bounding box center [30, 167] width 14 height 14
